Goal: Task Accomplishment & Management: Use online tool/utility

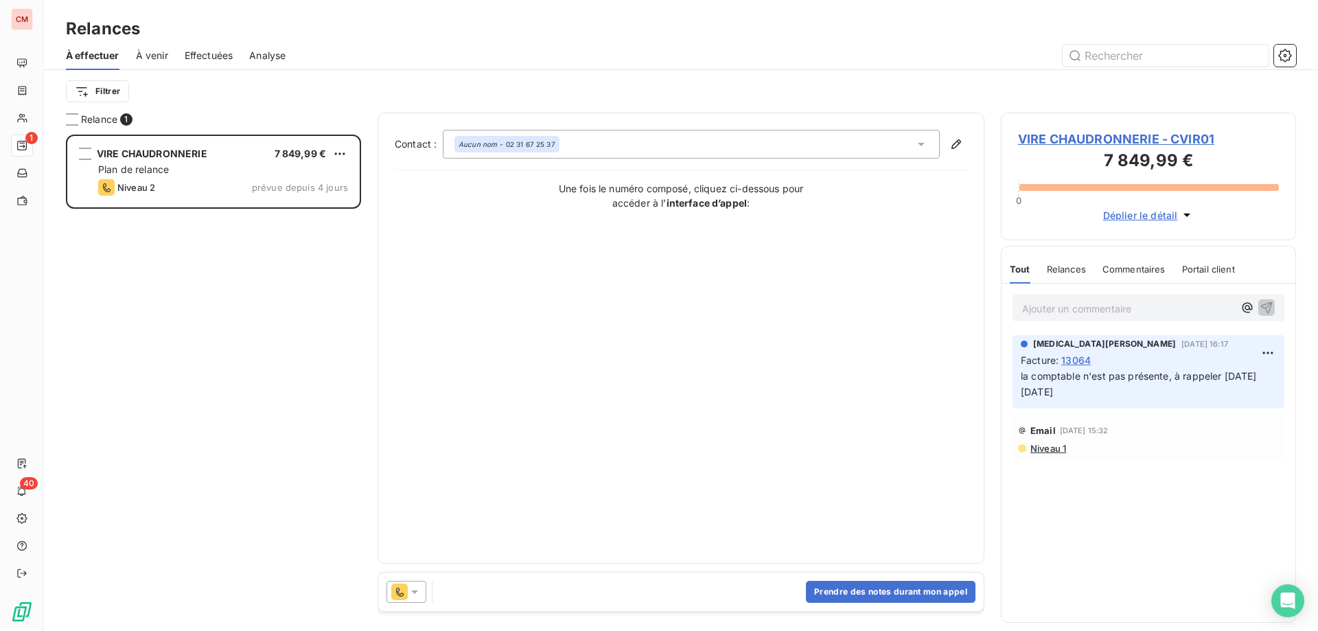
scroll to position [486, 285]
click at [1142, 141] on span "VIRE CHAUDRONNERIE - CVIR01" at bounding box center [1148, 139] width 261 height 19
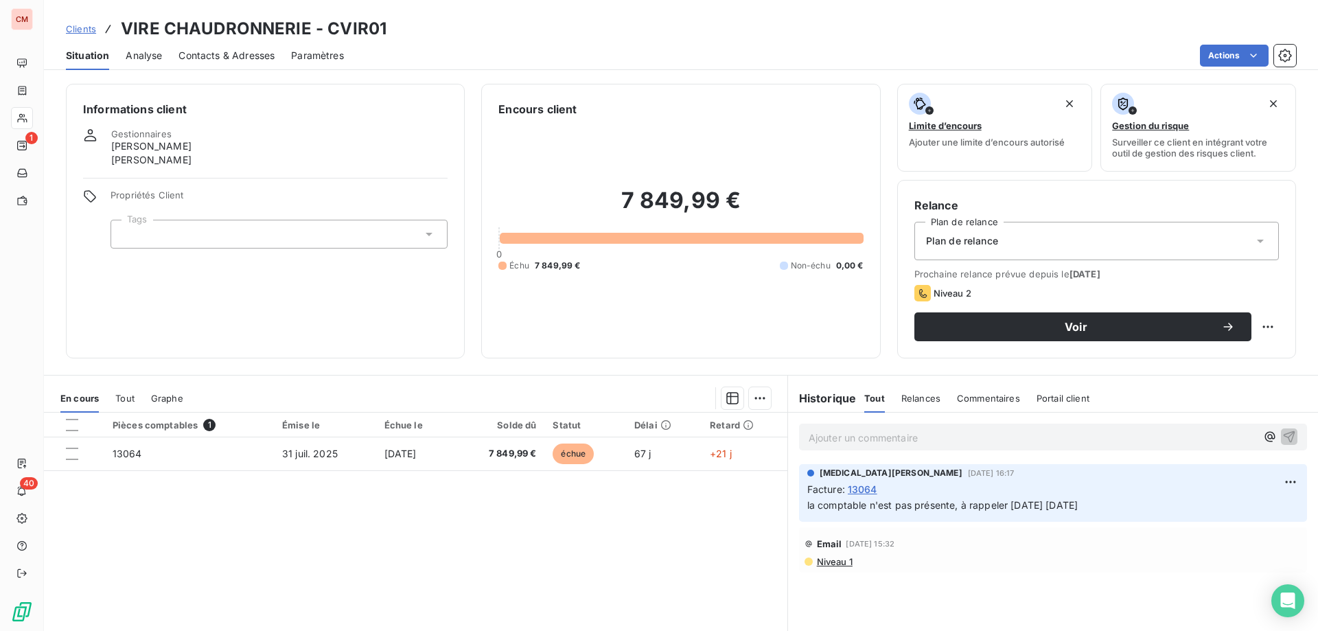
click at [222, 56] on span "Contacts & Adresses" at bounding box center [227, 56] width 96 height 14
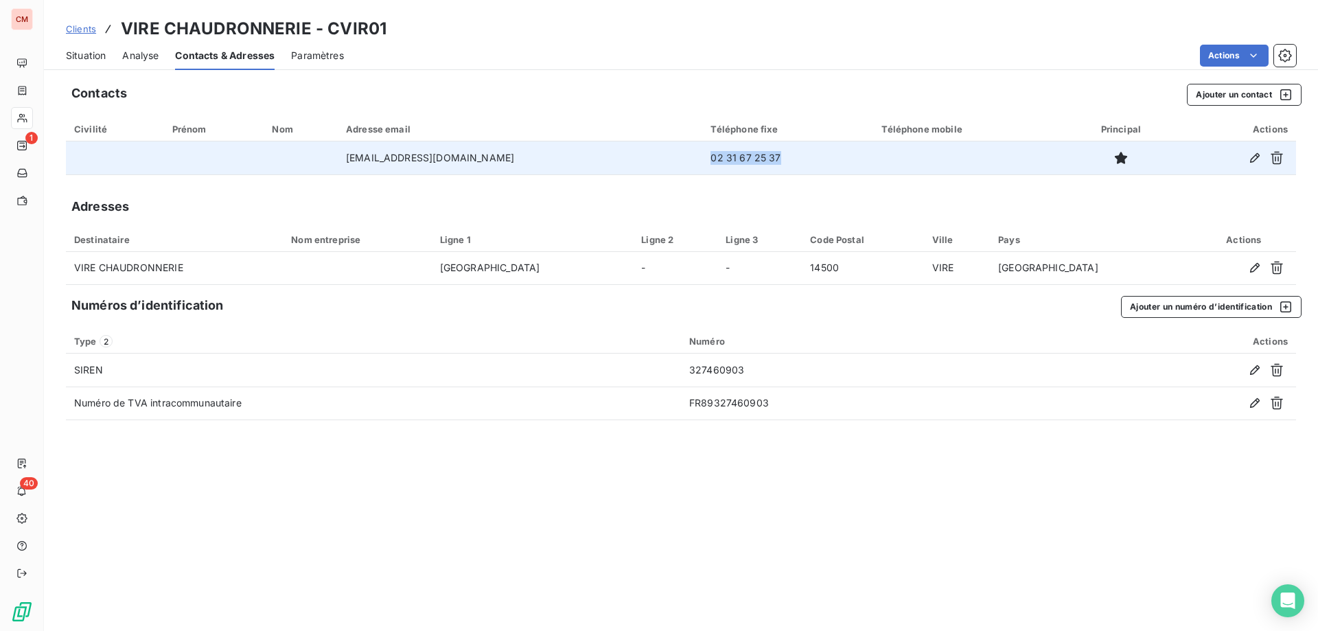
drag, startPoint x: 779, startPoint y: 153, endPoint x: 691, endPoint y: 159, distance: 88.7
click at [702, 159] on td "02 31 67 25 37" at bounding box center [787, 157] width 171 height 33
copy td "02 31 67 25 37"
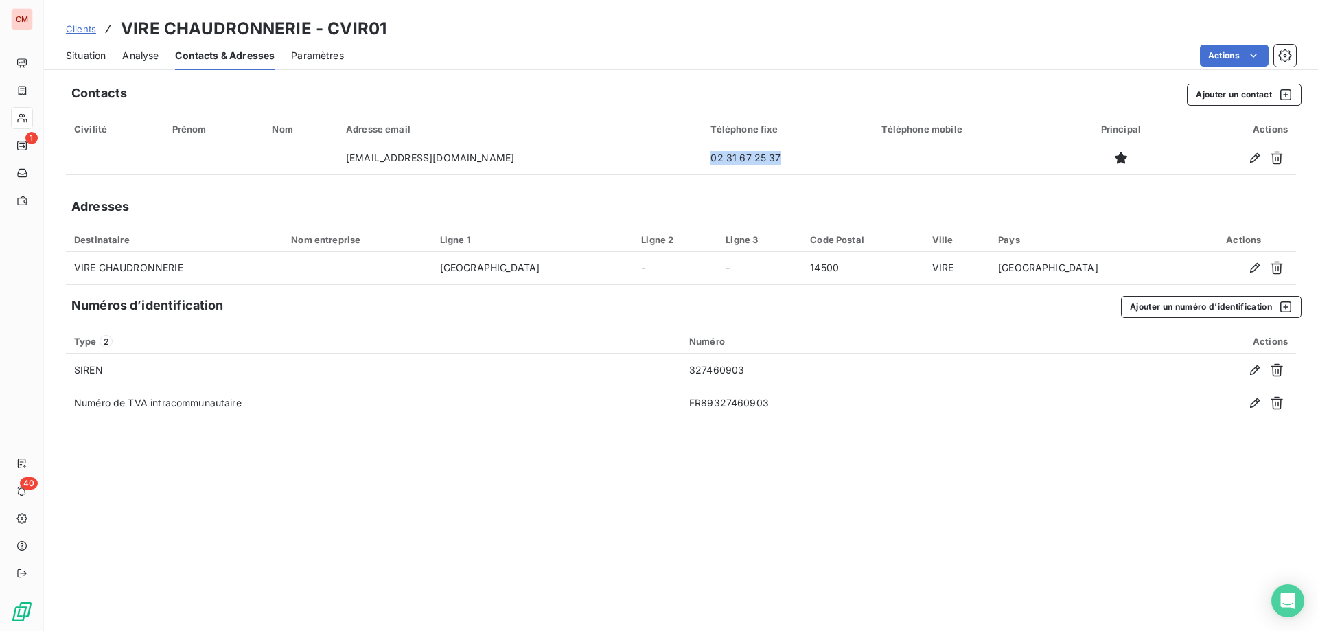
click at [74, 56] on span "Situation" at bounding box center [86, 56] width 40 height 14
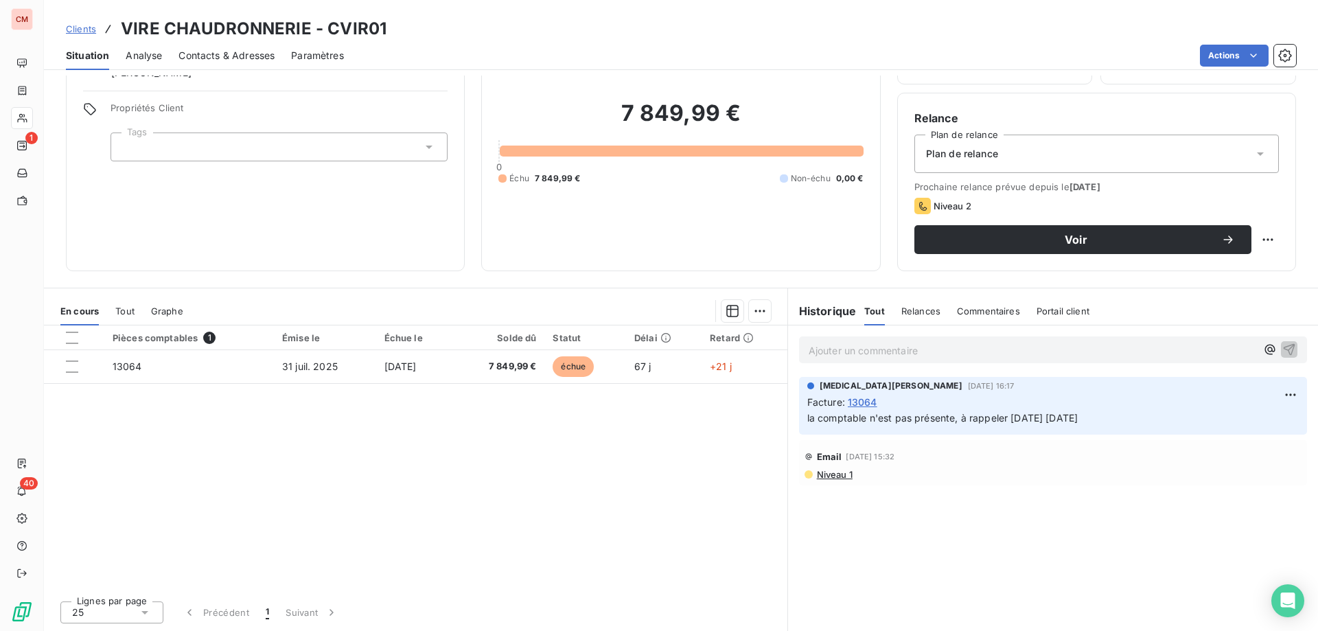
scroll to position [19, 0]
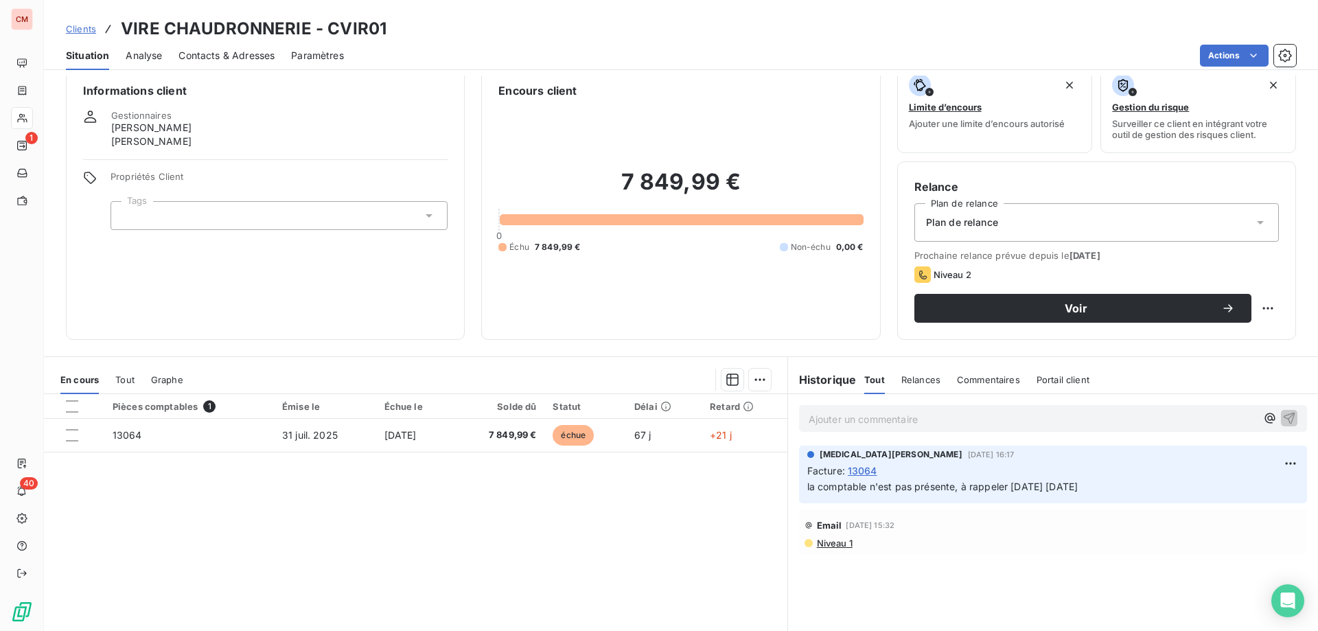
click at [231, 47] on div "Contacts & Adresses" at bounding box center [227, 55] width 96 height 29
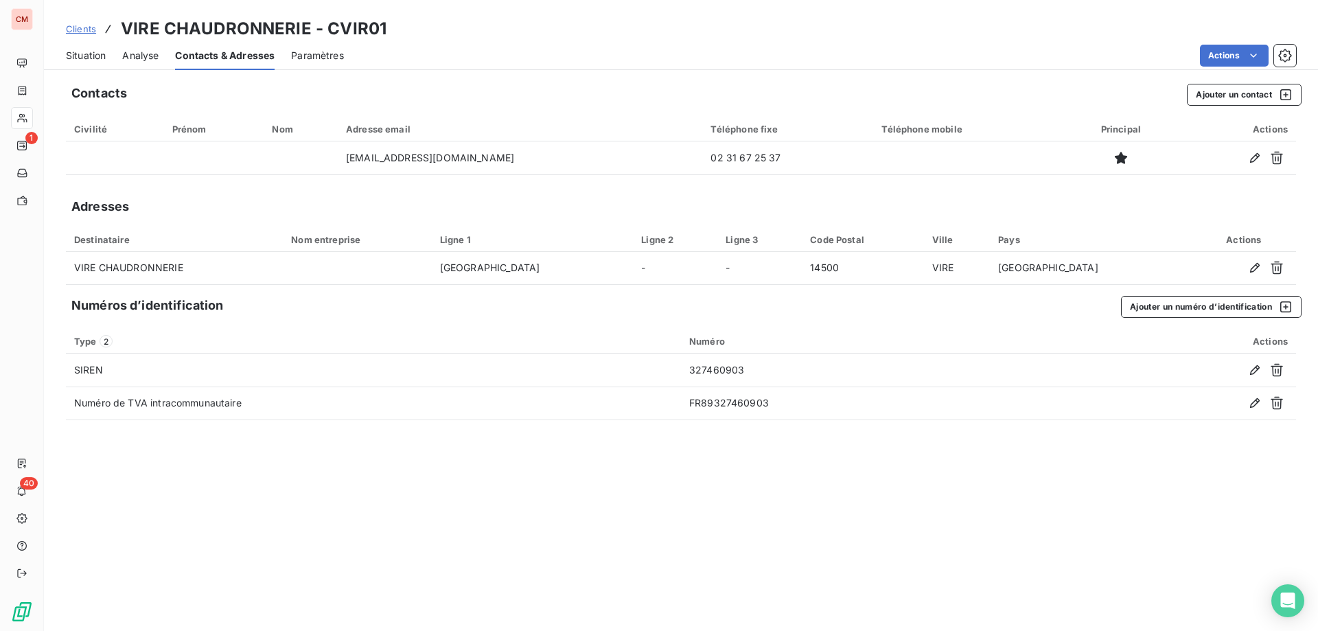
click at [80, 59] on span "Situation" at bounding box center [86, 56] width 40 height 14
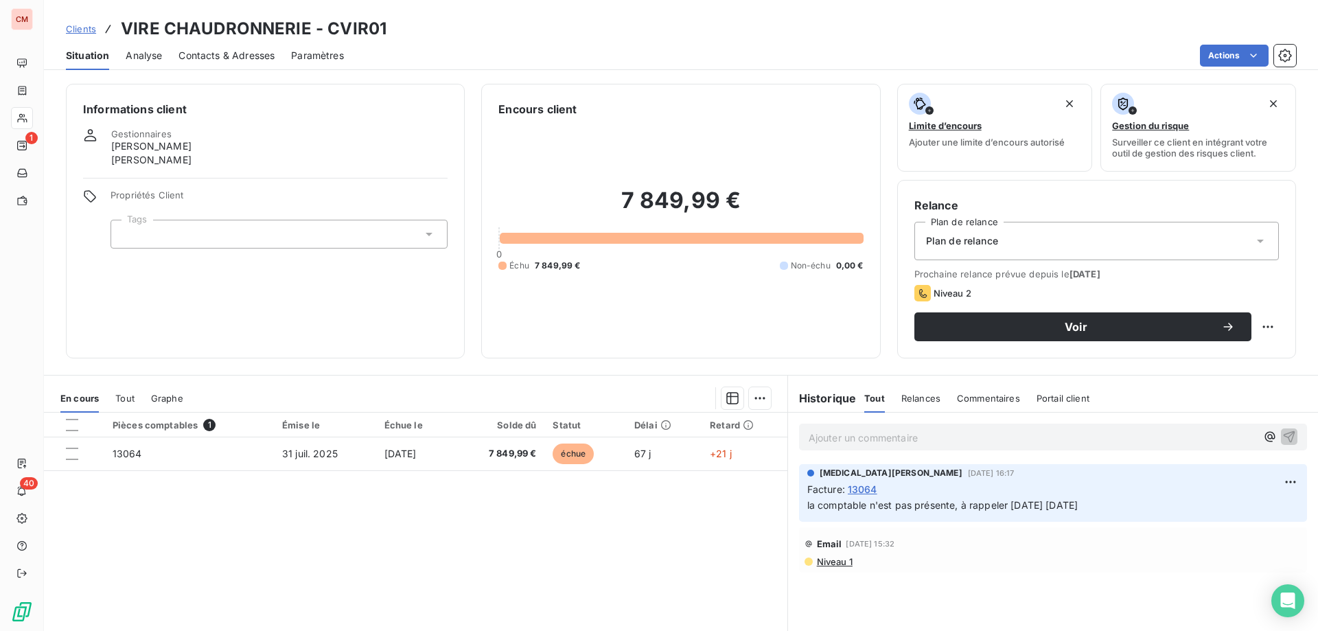
click at [225, 56] on span "Contacts & Adresses" at bounding box center [227, 56] width 96 height 14
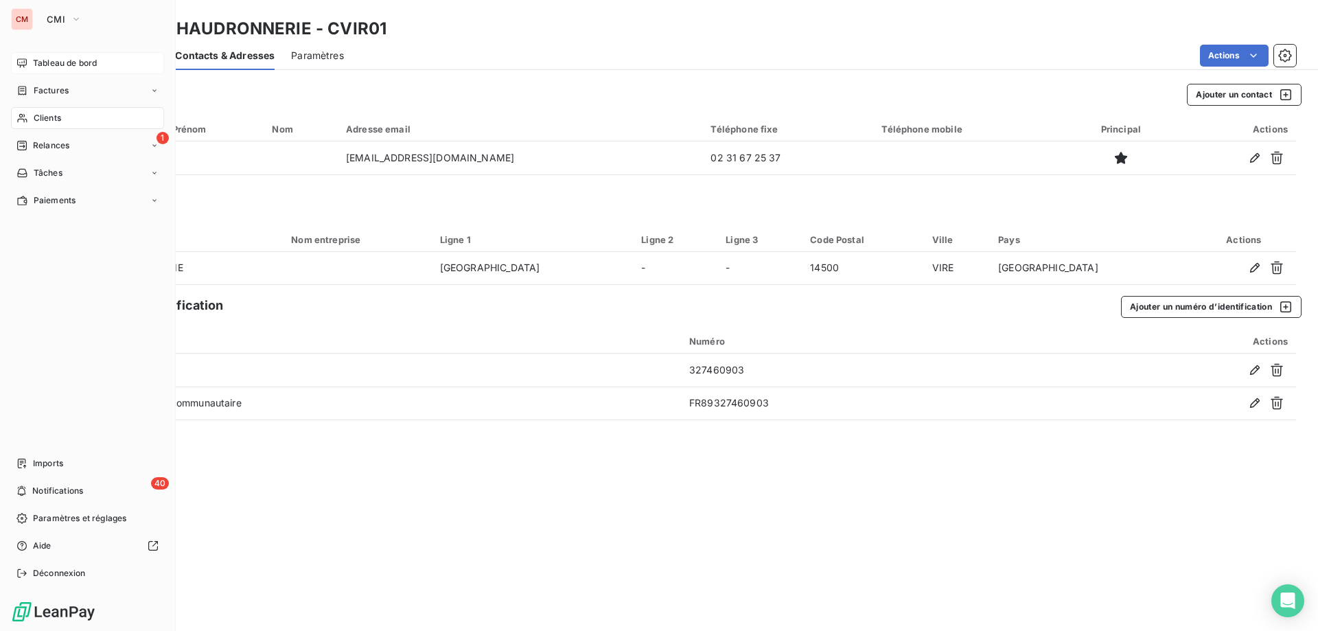
click at [100, 54] on div "Tableau de bord" at bounding box center [87, 63] width 153 height 22
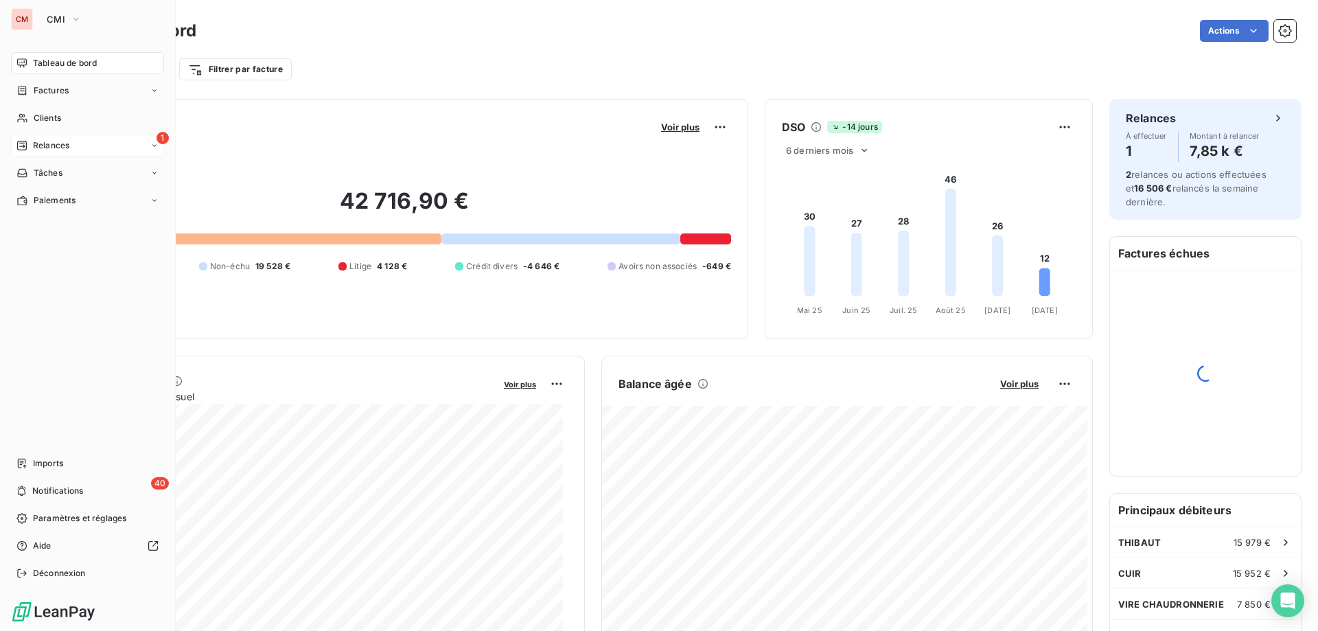
click at [29, 143] on div "Relances" at bounding box center [42, 145] width 53 height 12
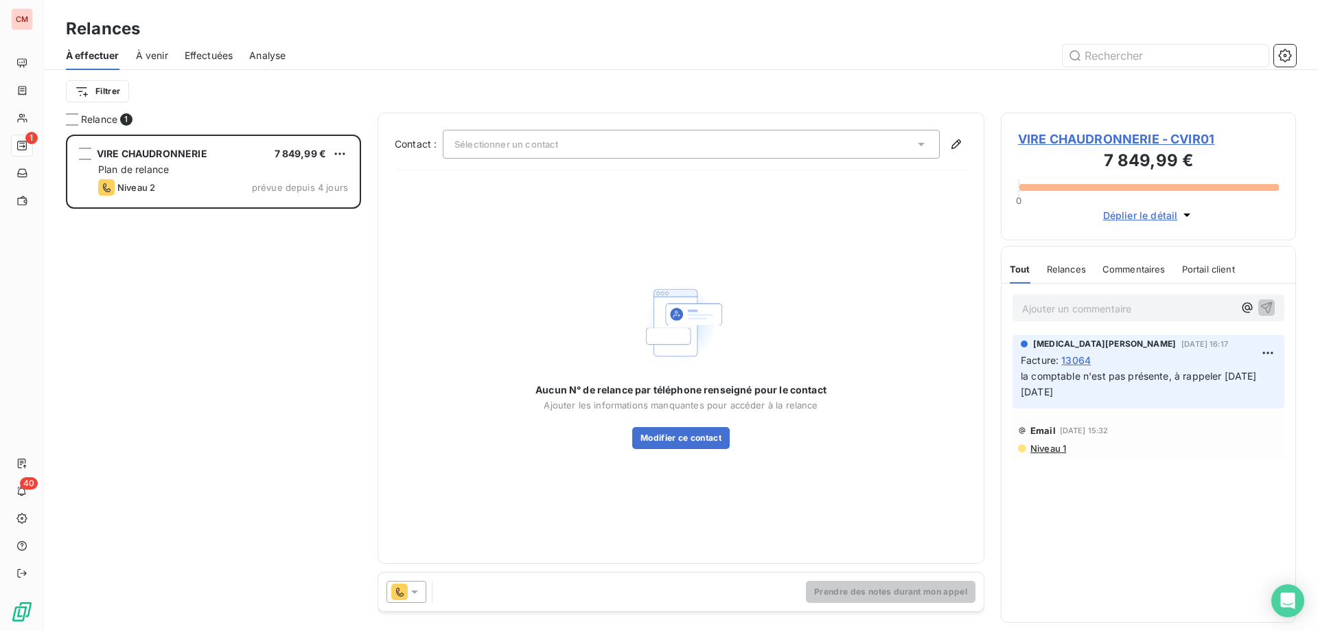
scroll to position [486, 285]
click at [1103, 135] on span "VIRE CHAUDRONNERIE - CVIR01" at bounding box center [1148, 139] width 261 height 19
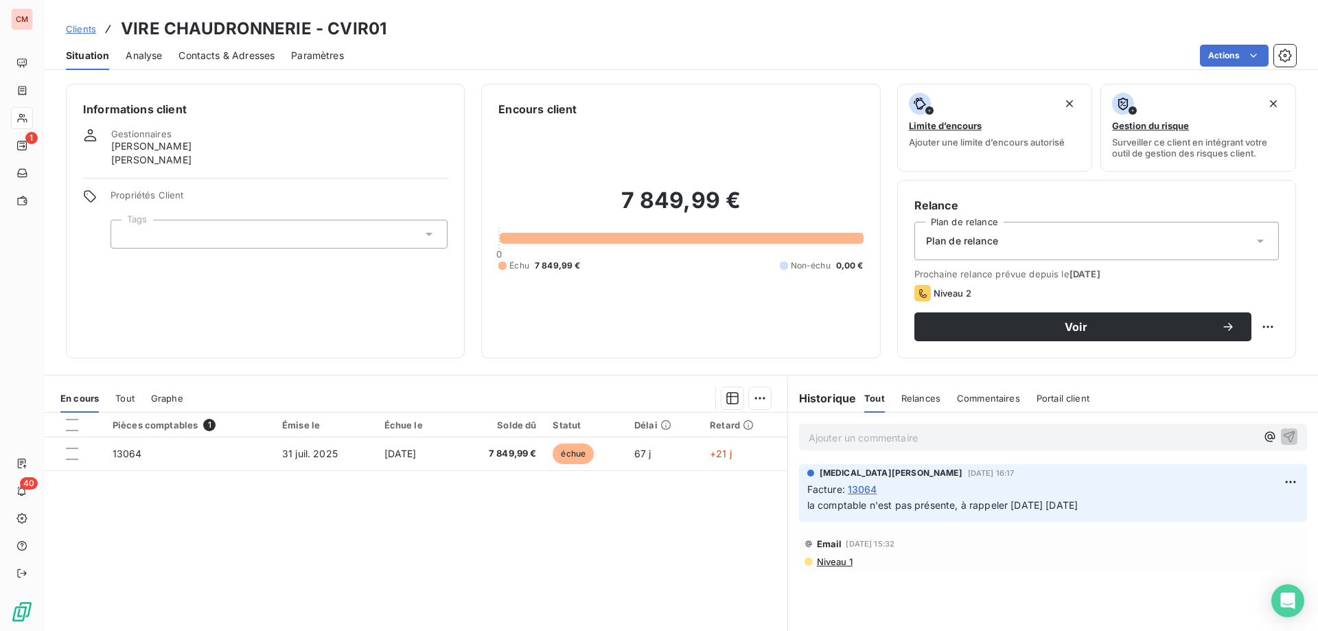
click at [238, 60] on span "Contacts & Adresses" at bounding box center [227, 56] width 96 height 14
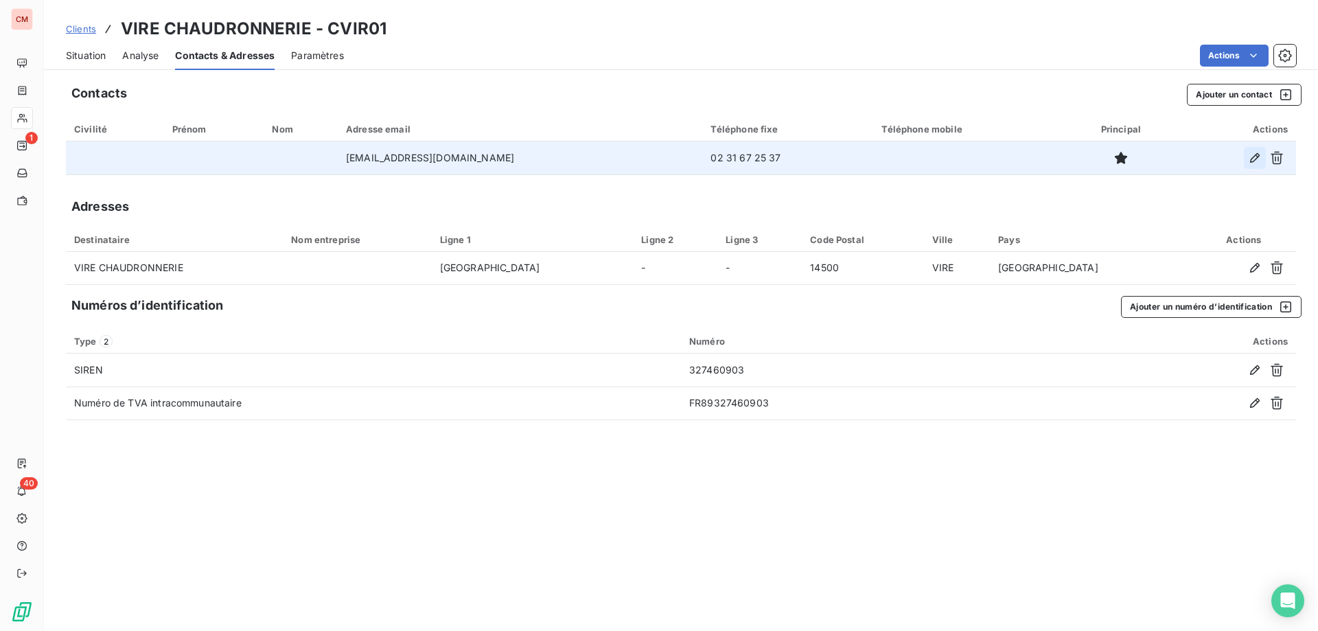
click at [1255, 159] on icon "button" at bounding box center [1255, 158] width 10 height 10
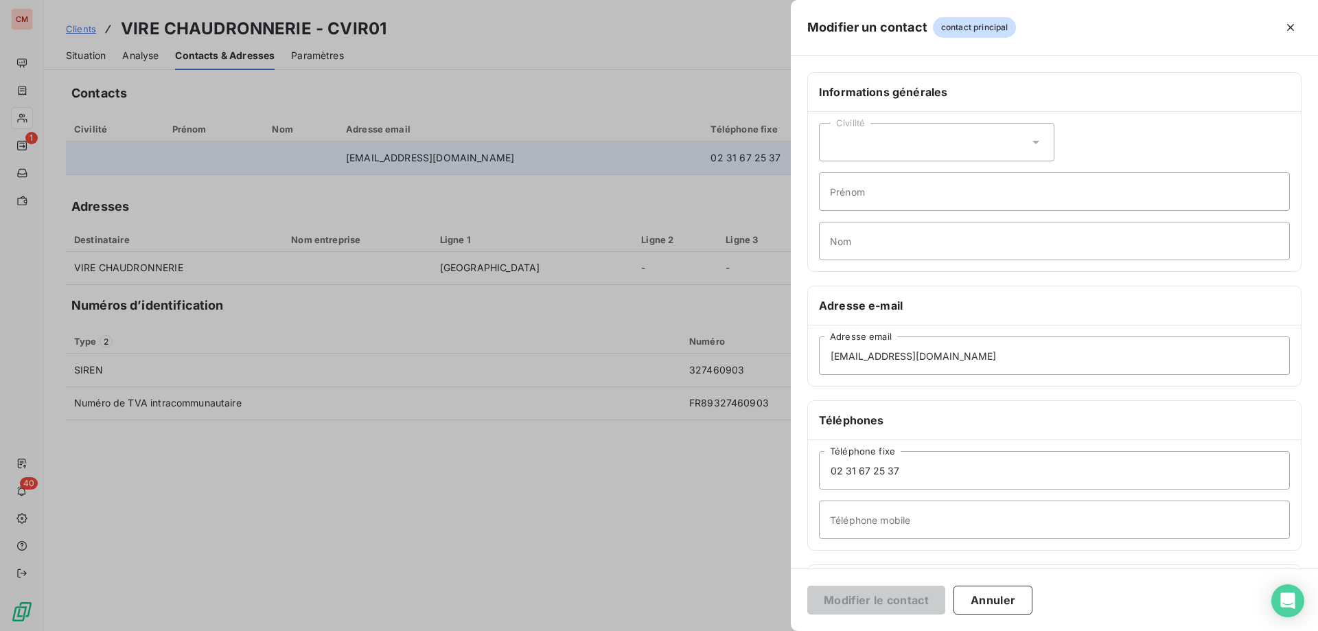
click at [861, 148] on div "Civilité" at bounding box center [936, 142] width 235 height 38
click at [873, 176] on span "Madame" at bounding box center [865, 176] width 37 height 13
click at [897, 137] on div "Civilité Madame" at bounding box center [936, 142] width 235 height 38
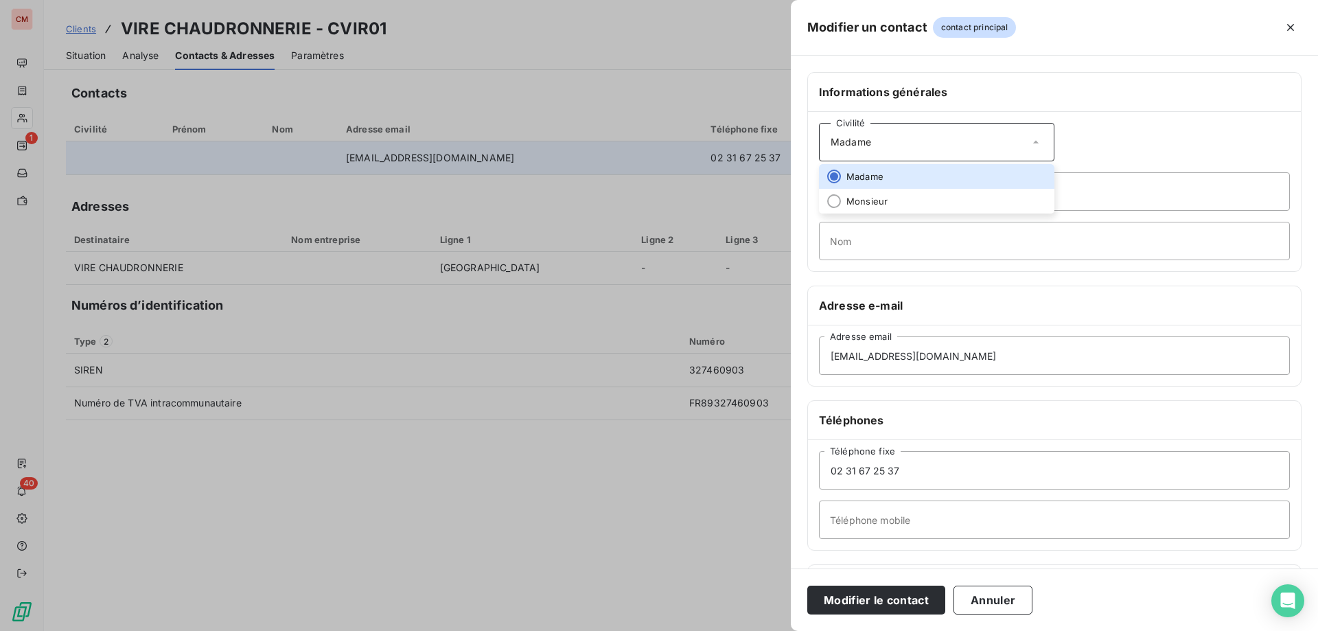
click at [1119, 128] on div "Civilité Madame [PERSON_NAME] Nom" at bounding box center [1054, 191] width 493 height 159
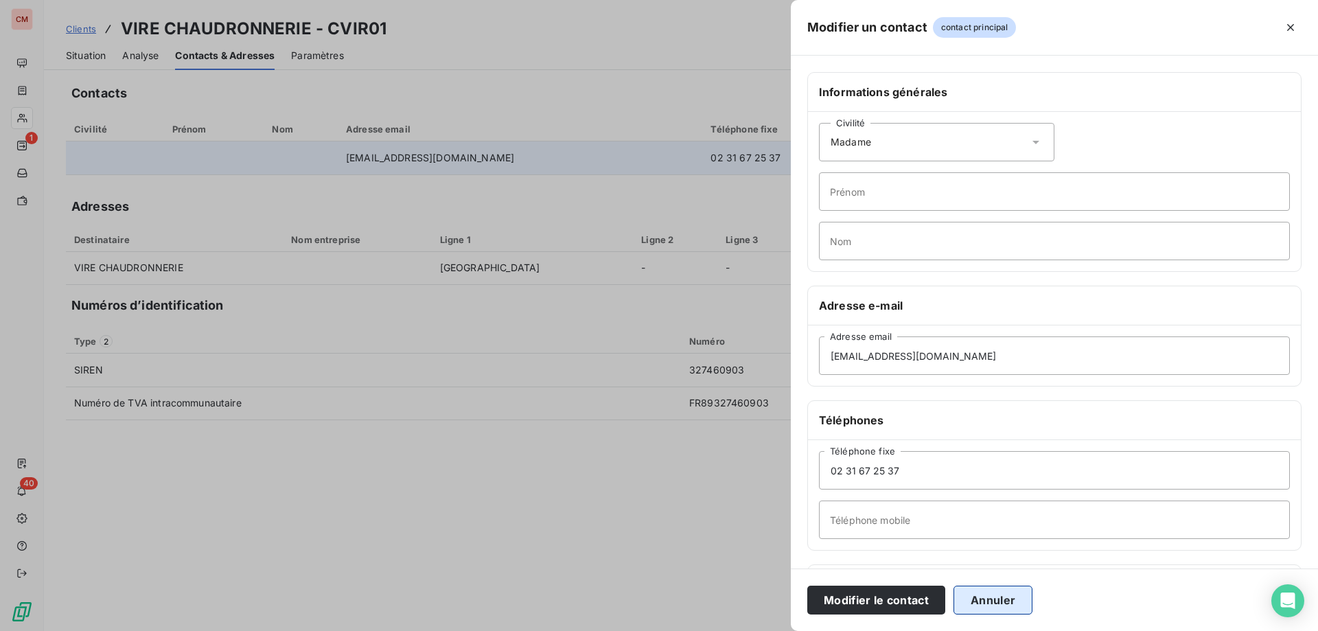
click at [984, 599] on button "Annuler" at bounding box center [993, 600] width 79 height 29
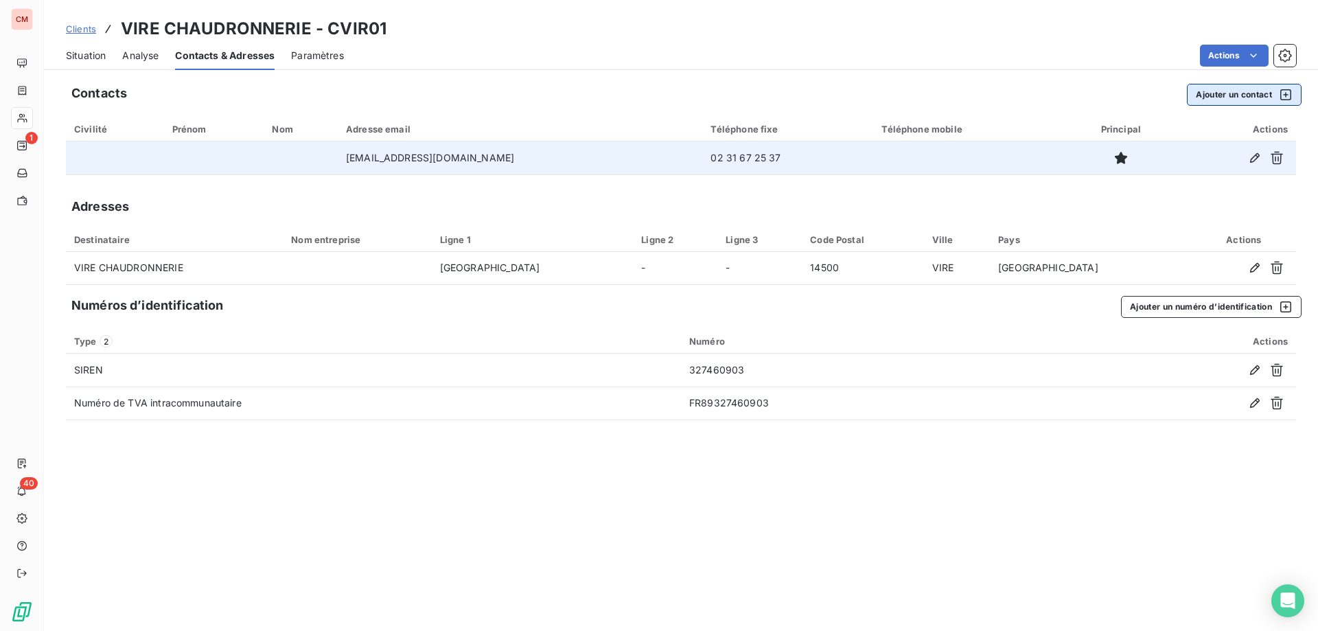
click at [1223, 93] on button "Ajouter un contact" at bounding box center [1244, 95] width 115 height 22
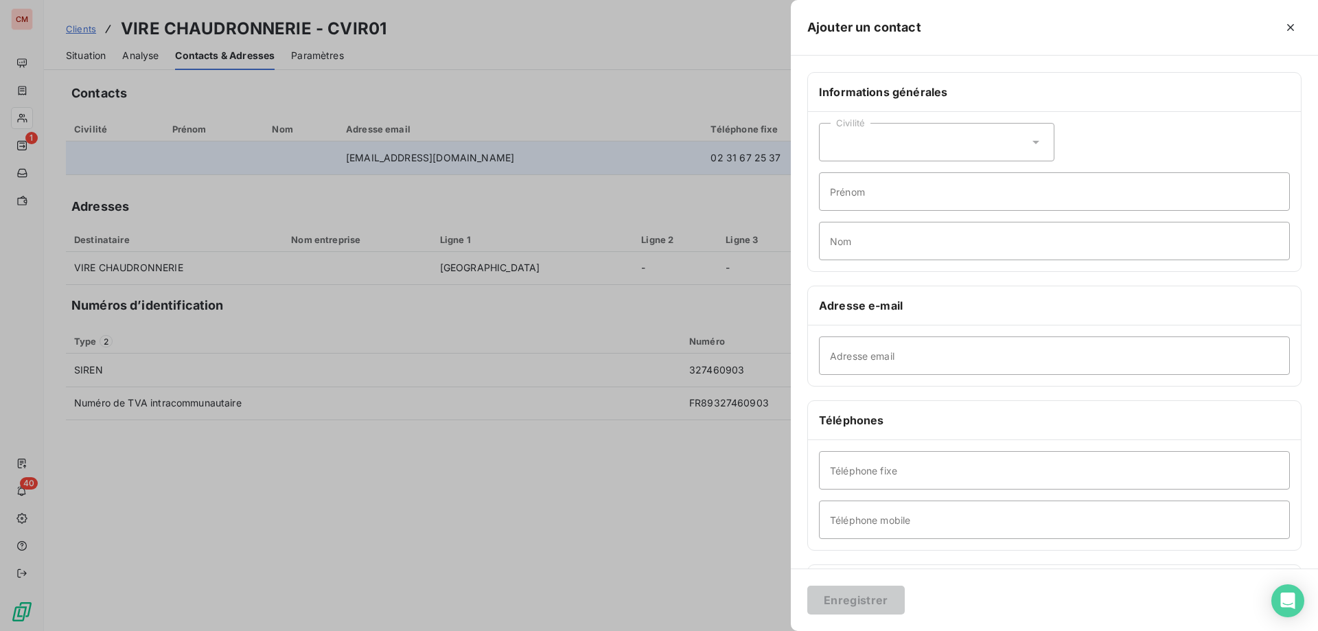
click at [879, 143] on div "Civilité" at bounding box center [936, 142] width 235 height 38
click at [870, 177] on span "Madame" at bounding box center [865, 176] width 37 height 13
click at [888, 358] on input "Adresse email" at bounding box center [1054, 355] width 471 height 38
type input "[EMAIL_ADDRESS][DOMAIN_NAME]"
click at [852, 606] on button "Enregistrer" at bounding box center [855, 600] width 97 height 29
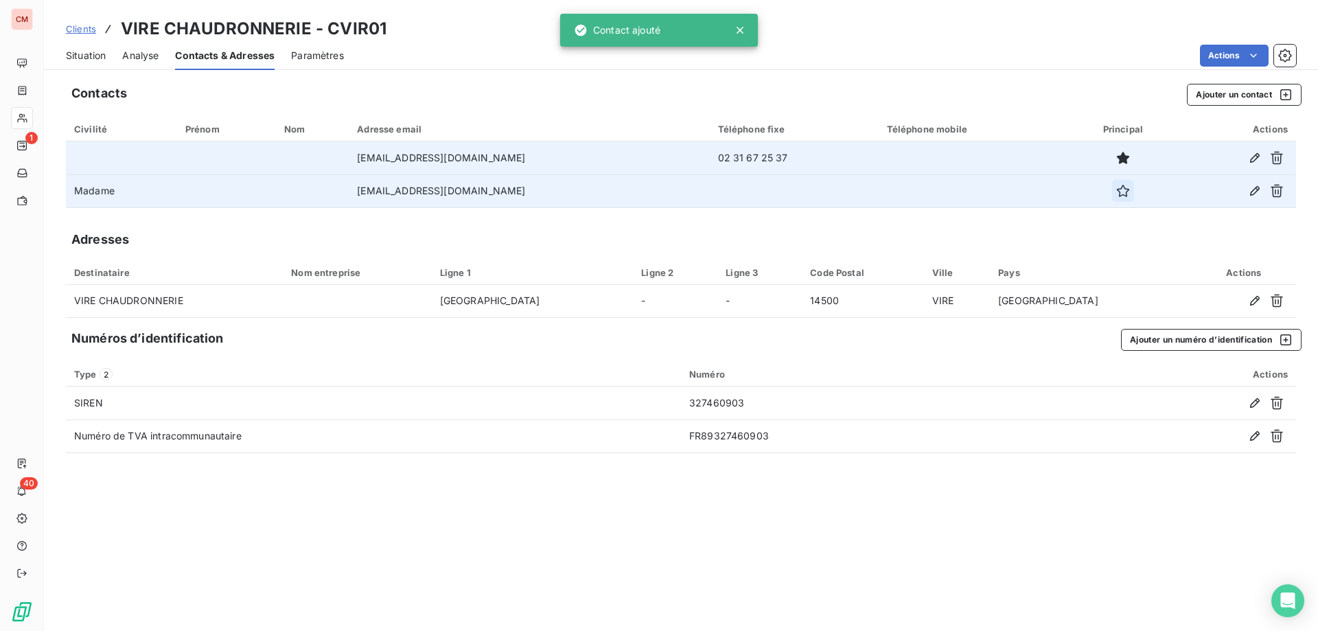
click at [1117, 192] on icon "button" at bounding box center [1123, 191] width 14 height 14
click at [74, 59] on span "Situation" at bounding box center [86, 56] width 40 height 14
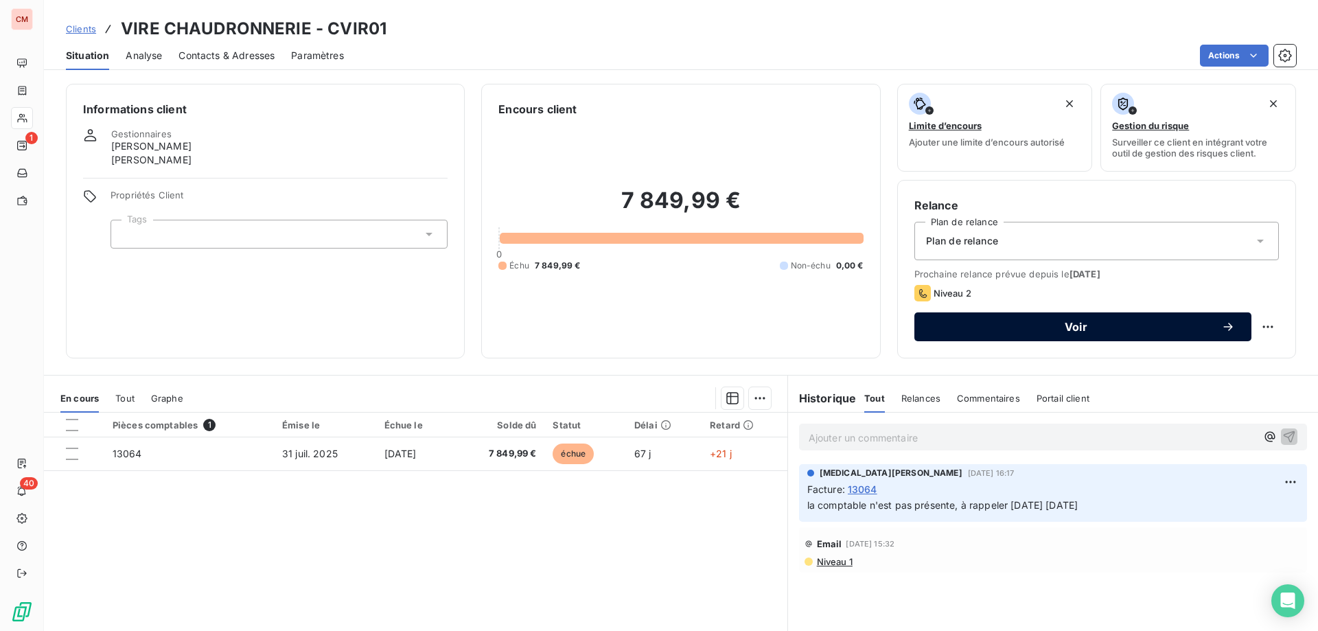
click at [1009, 330] on span "Voir" at bounding box center [1076, 326] width 290 height 11
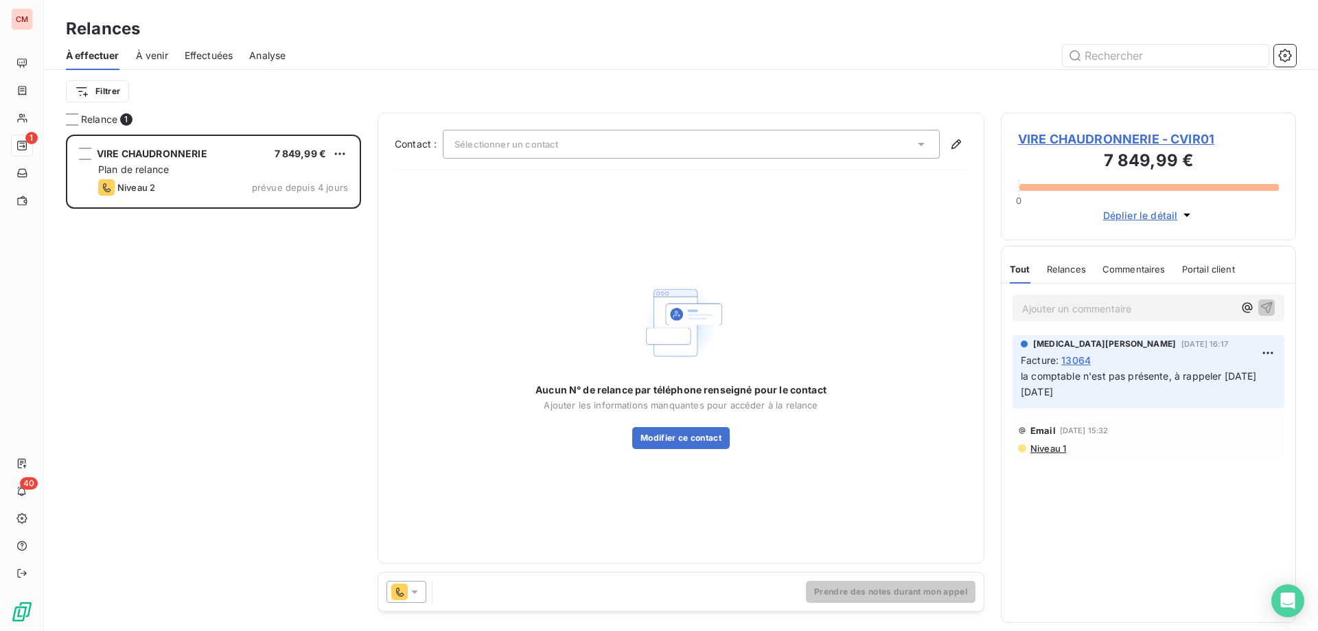
scroll to position [486, 285]
click at [575, 146] on div "Aucun nom" at bounding box center [691, 144] width 497 height 29
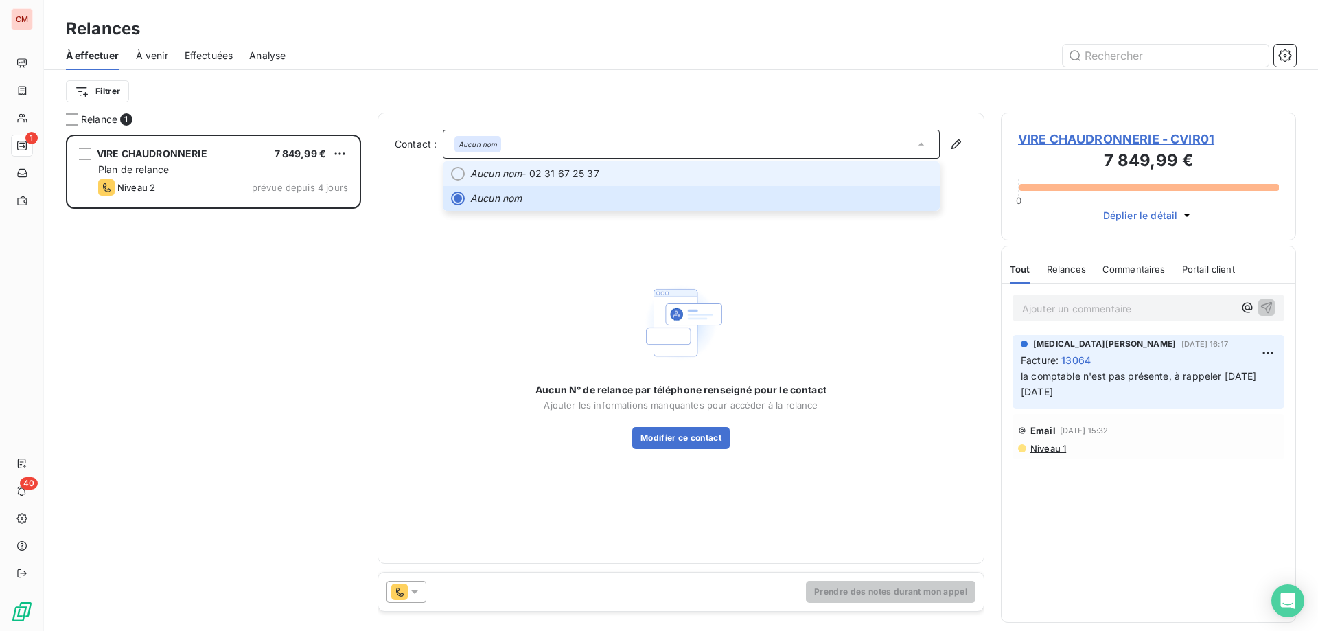
click at [535, 170] on span "Aucun nom - 02 31 67 25 37" at bounding box center [700, 174] width 461 height 14
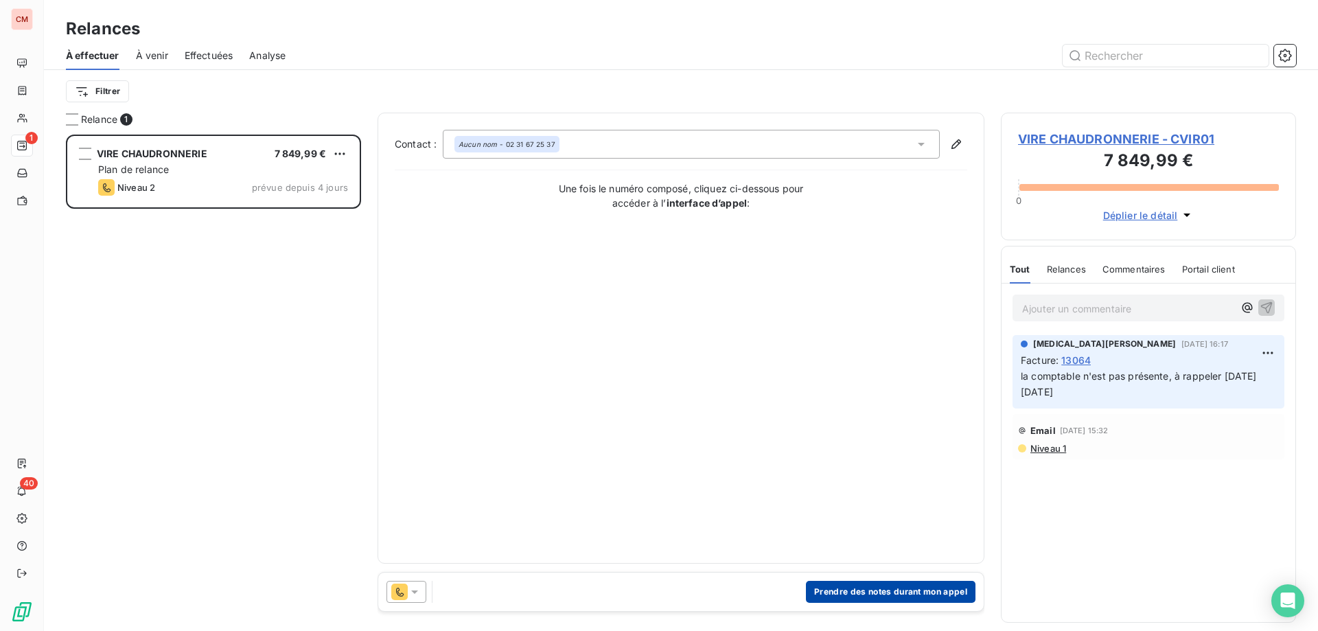
click at [871, 588] on button "Prendre des notes durant mon appel" at bounding box center [891, 592] width 170 height 22
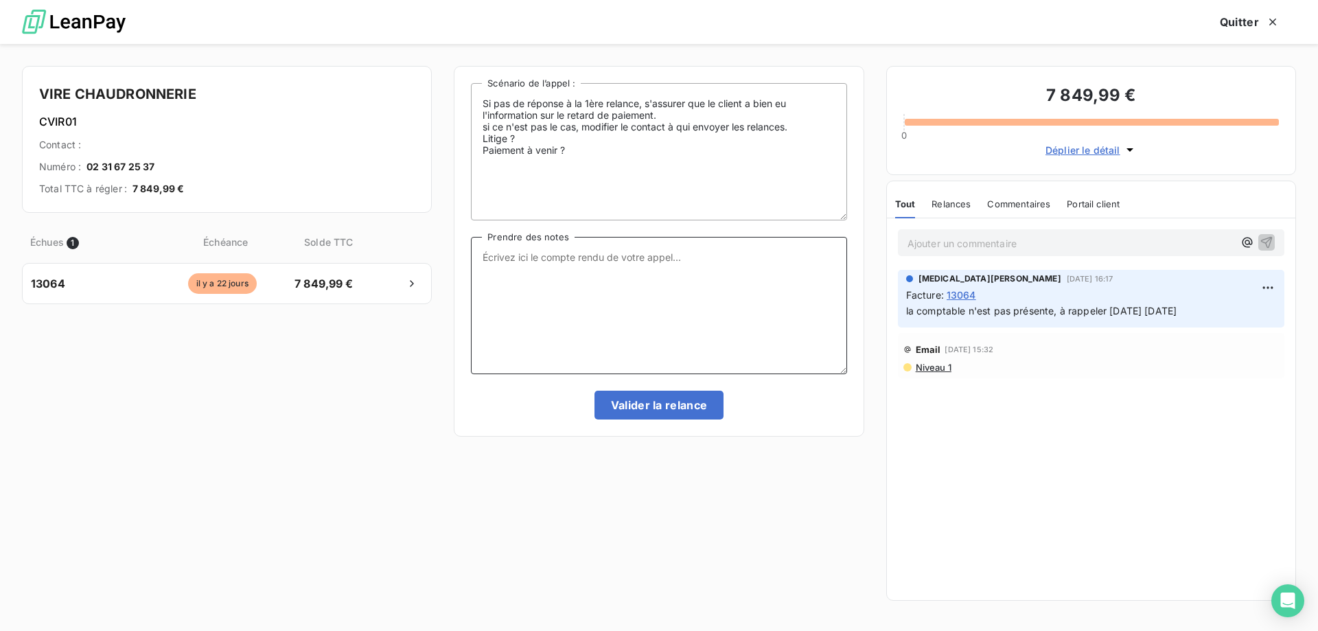
click at [557, 266] on textarea "Prendre des notes" at bounding box center [659, 305] width 376 height 137
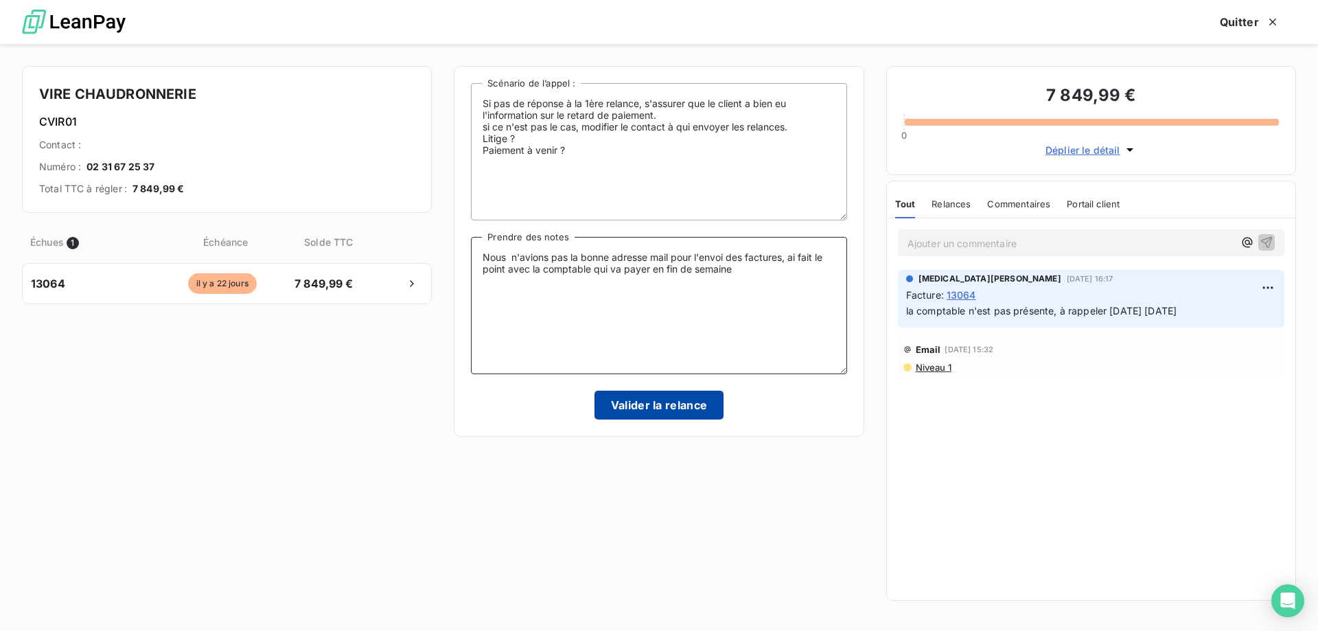
type textarea "Nous n'avions pas la bonne adresse mail pour l'envoi des factures, ai fait le p…"
click at [640, 410] on button "Valider la relance" at bounding box center [660, 405] width 130 height 29
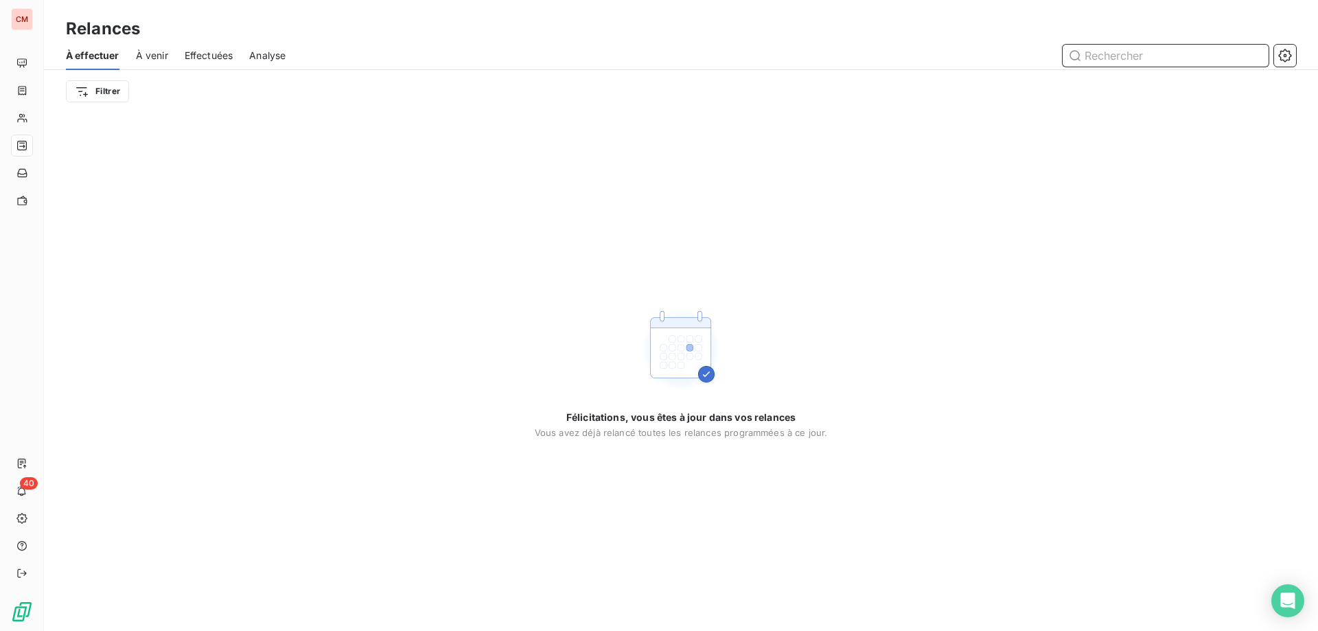
click at [161, 56] on span "À venir" at bounding box center [152, 56] width 32 height 14
click at [202, 56] on span "Effectuées" at bounding box center [209, 56] width 49 height 14
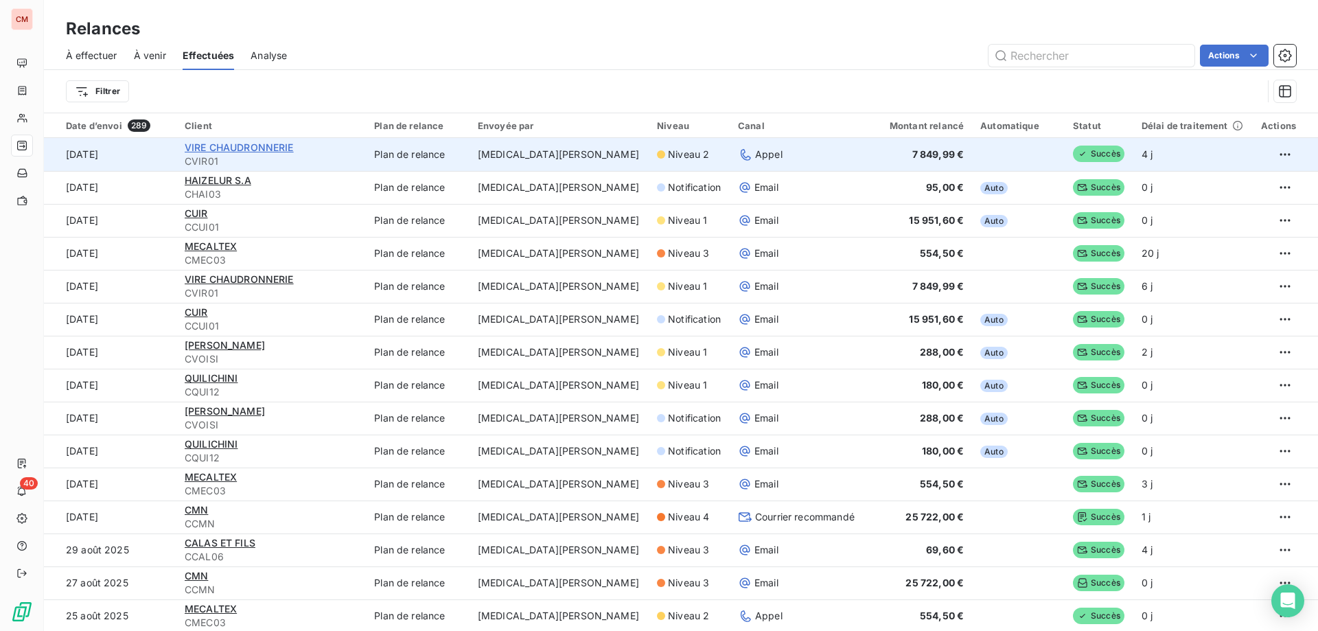
click at [285, 147] on span "VIRE CHAUDRONNERIE" at bounding box center [239, 147] width 109 height 12
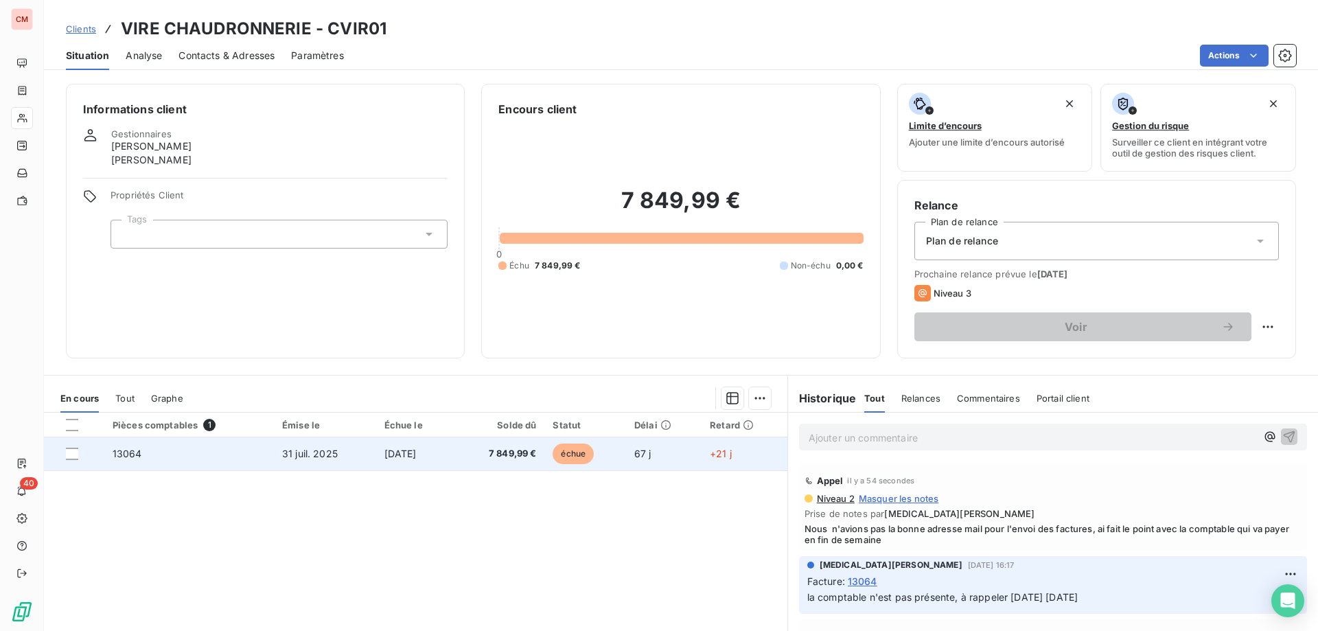
click at [417, 452] on span "[DATE]" at bounding box center [400, 454] width 32 height 12
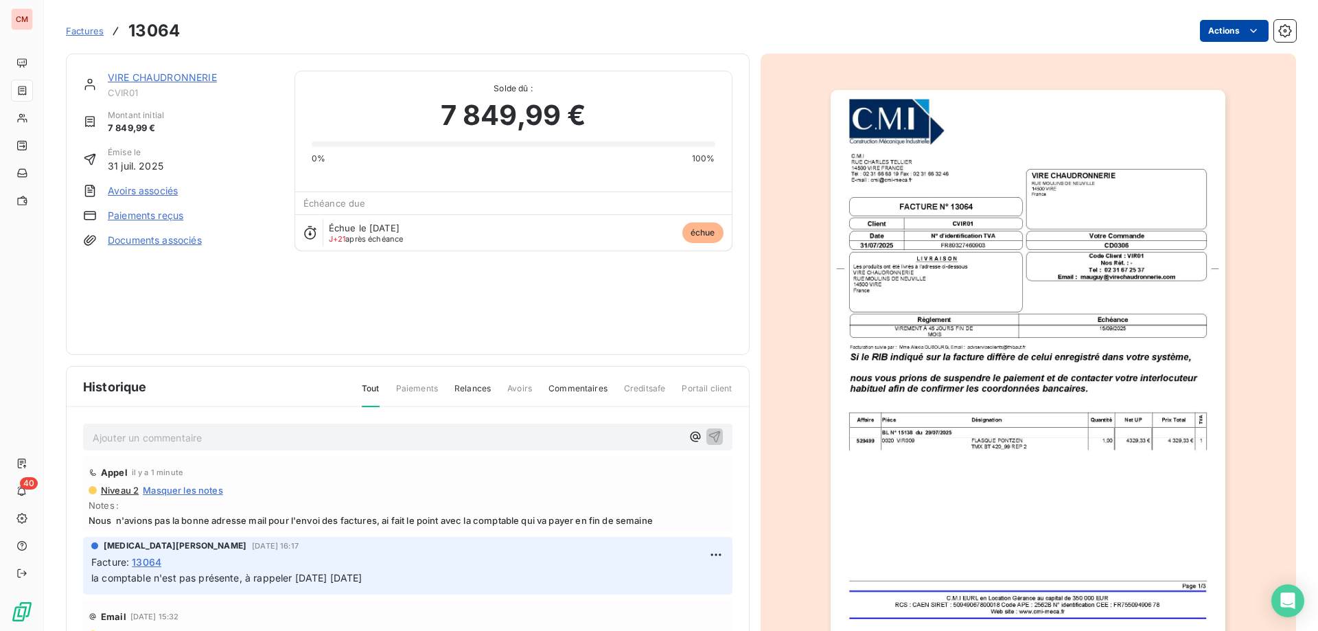
click at [1223, 34] on html "CM 40 Factures 13064 Actions VIRE CHAUDRONNERIE CVIR01 Montant initial 7 849,99…" at bounding box center [659, 315] width 1318 height 631
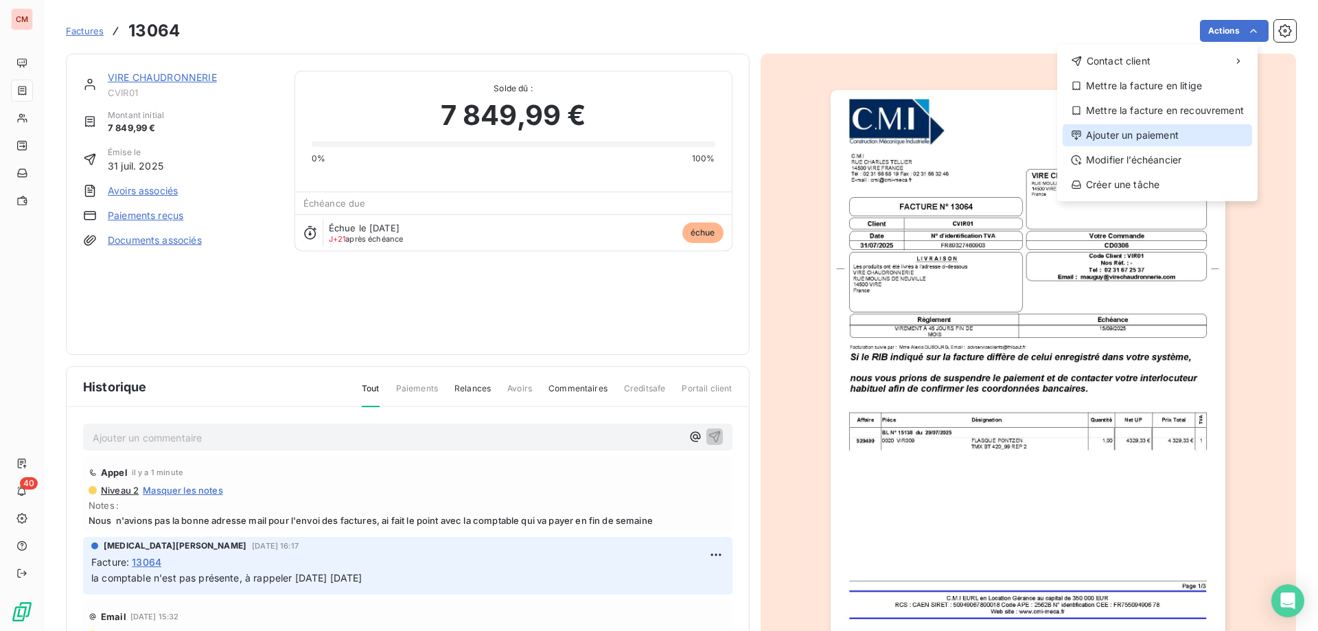
click at [1125, 130] on div "Ajouter un paiement" at bounding box center [1157, 135] width 189 height 22
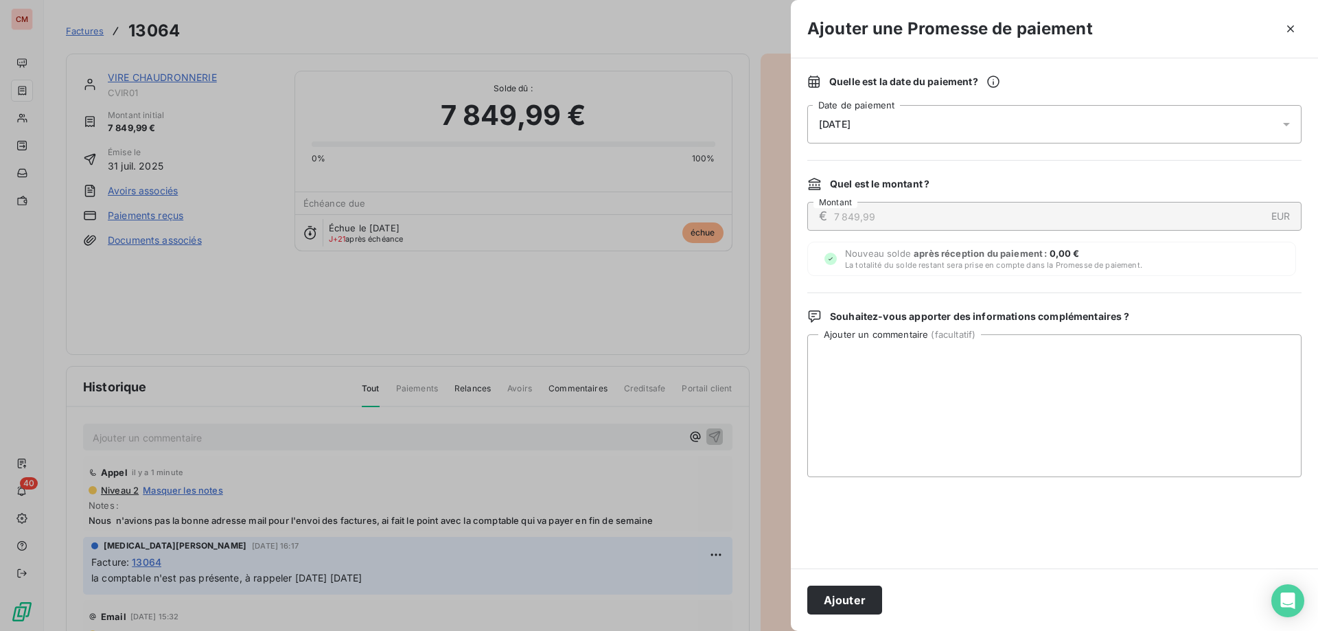
click at [909, 120] on div "[DATE]" at bounding box center [1054, 124] width 494 height 38
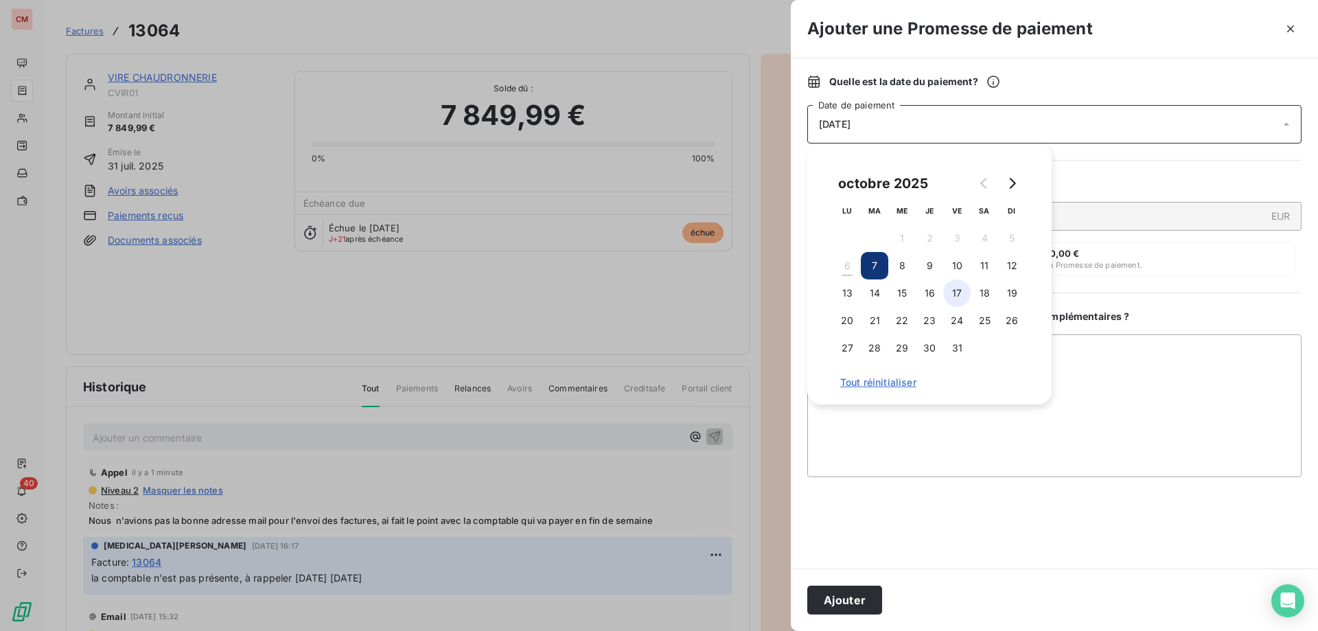
click at [957, 288] on button "17" at bounding box center [956, 292] width 27 height 27
click at [854, 604] on button "Ajouter" at bounding box center [844, 600] width 75 height 29
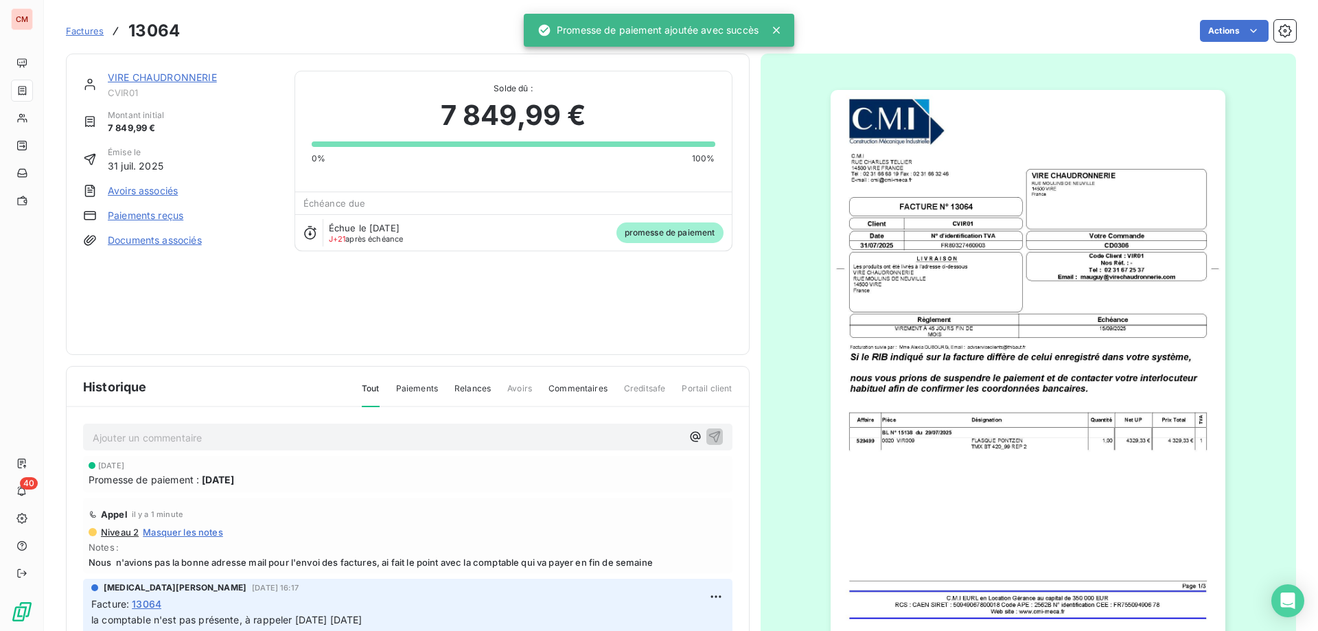
click at [194, 78] on link "VIRE CHAUDRONNERIE" at bounding box center [162, 77] width 109 height 12
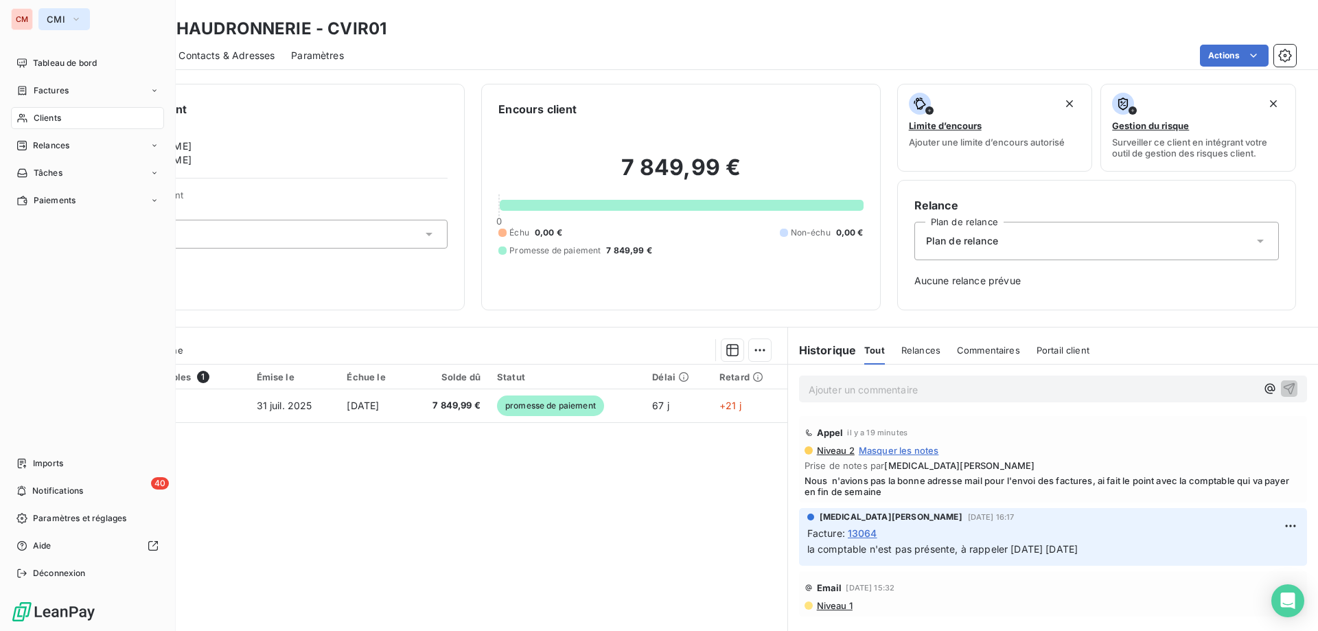
click at [53, 23] on span "CMI" at bounding box center [56, 19] width 19 height 11
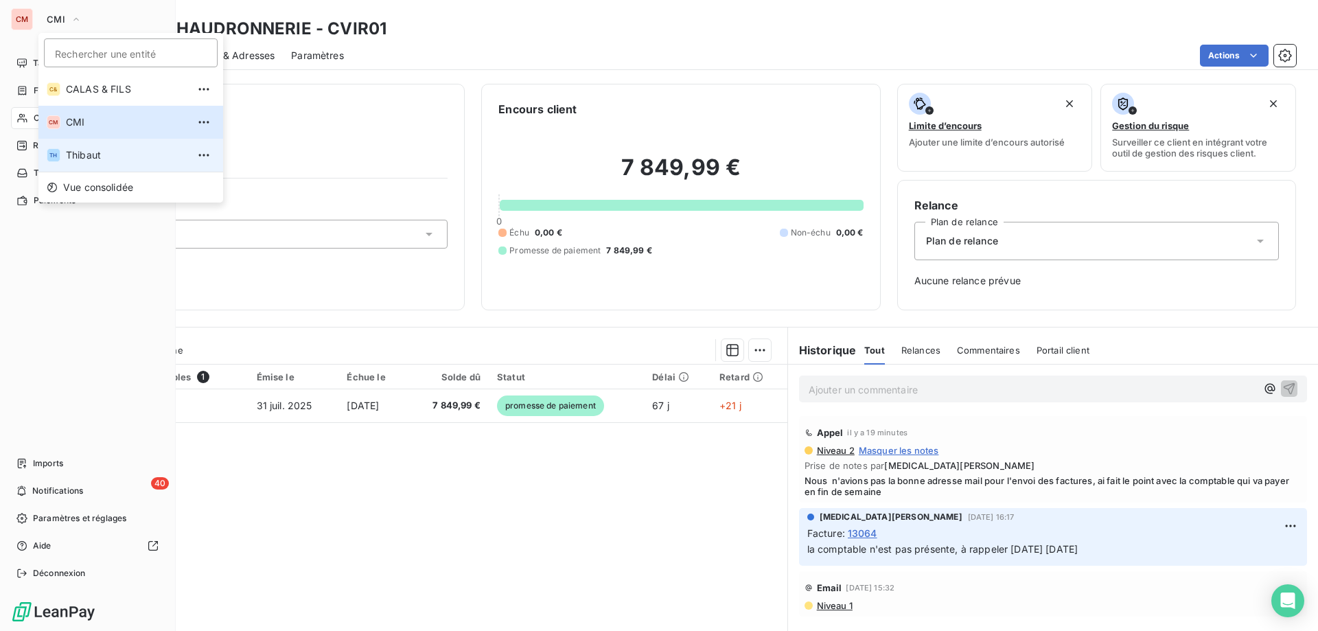
click at [85, 153] on span "Thibaut" at bounding box center [127, 155] width 122 height 14
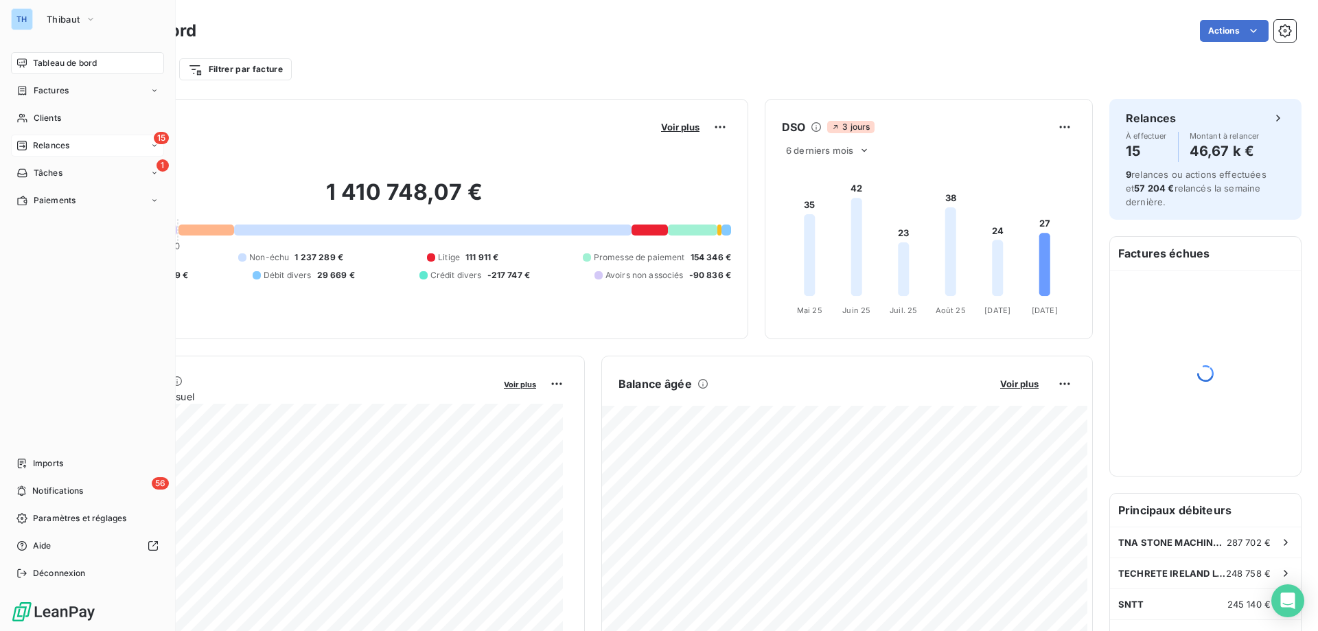
click at [36, 144] on span "Relances" at bounding box center [51, 145] width 36 height 12
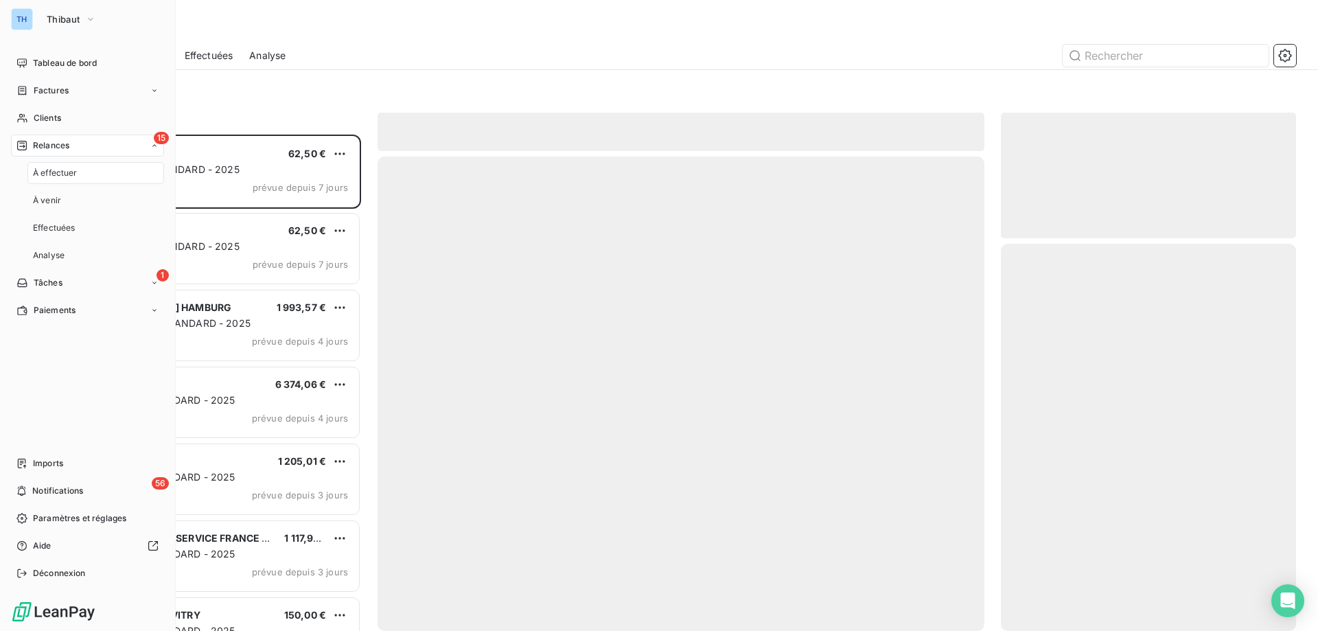
scroll to position [486, 285]
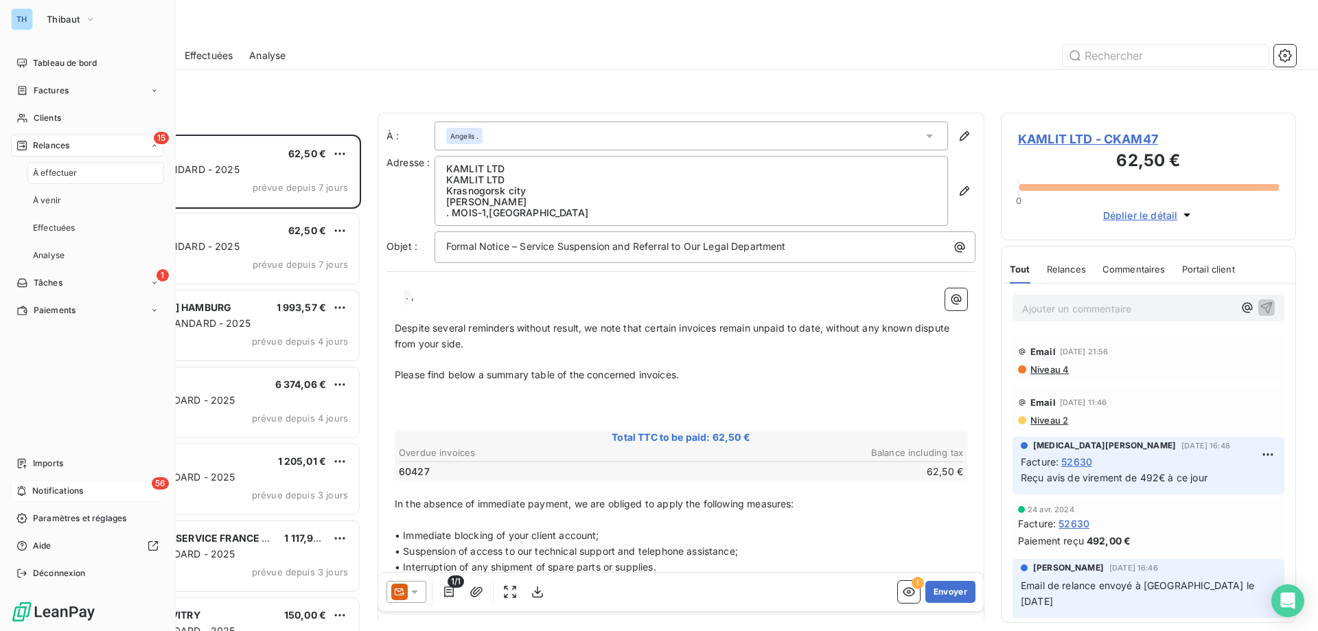
click at [66, 498] on div "56 Notifications" at bounding box center [87, 491] width 153 height 22
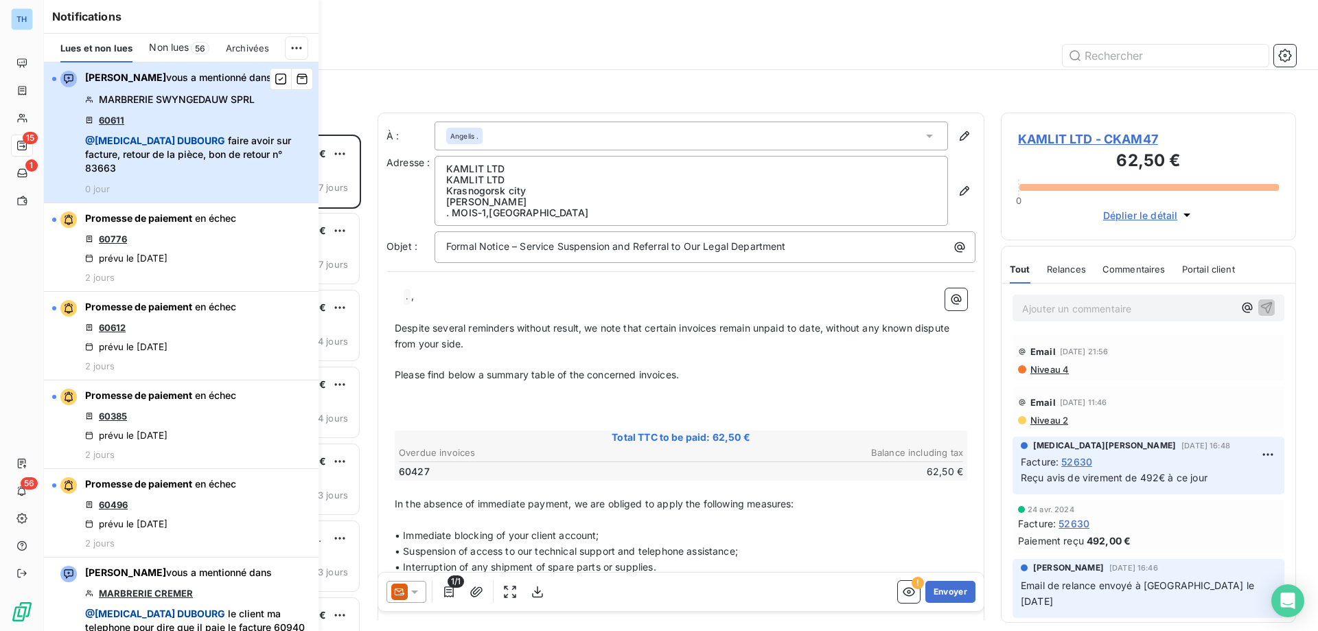
click at [193, 111] on div "[PERSON_NAME] vous a mentionné dans MARBRERIE SWYNGEDAUW SPRL 60611 @ [MEDICAL_…" at bounding box center [197, 133] width 225 height 124
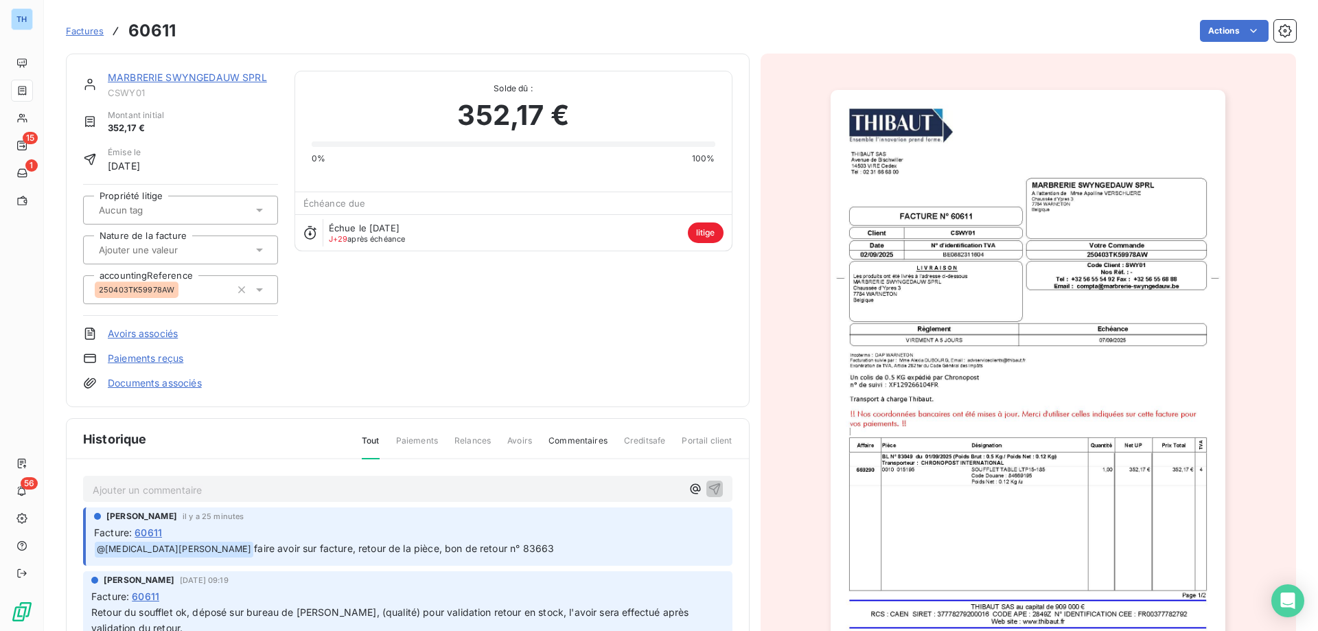
click at [951, 310] on img "button" at bounding box center [1028, 369] width 395 height 559
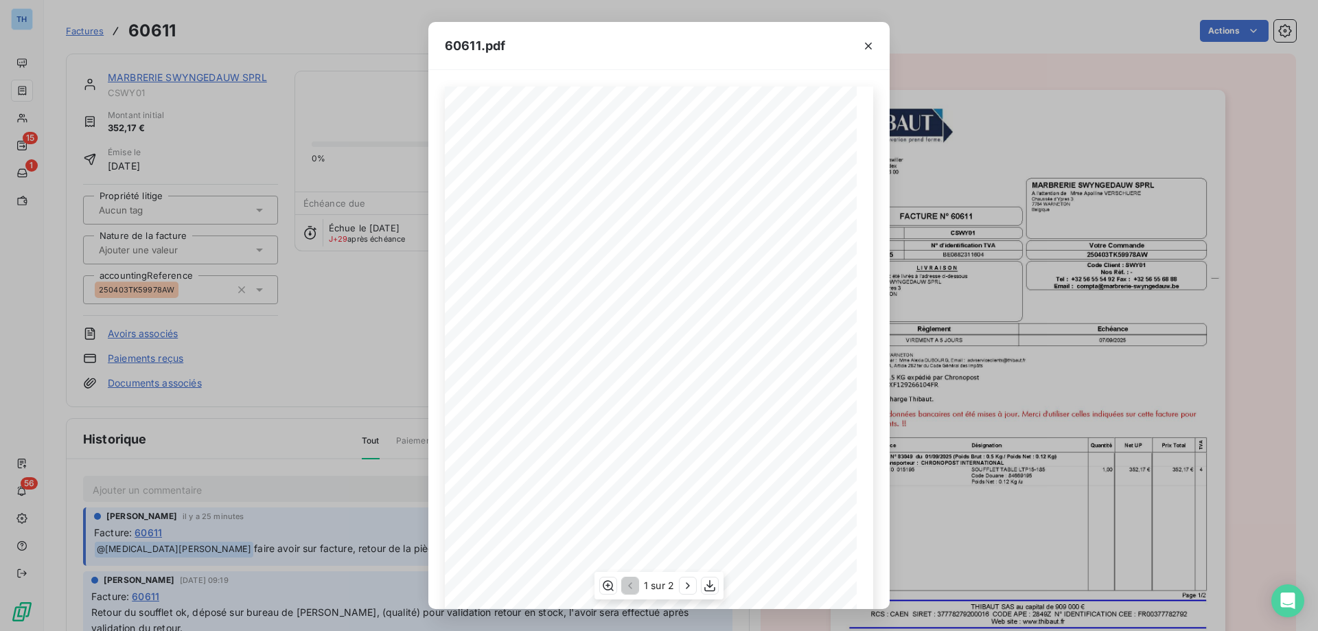
scroll to position [76, 0]
click at [687, 585] on icon "button" at bounding box center [688, 586] width 14 height 14
click at [871, 41] on icon "button" at bounding box center [869, 46] width 14 height 14
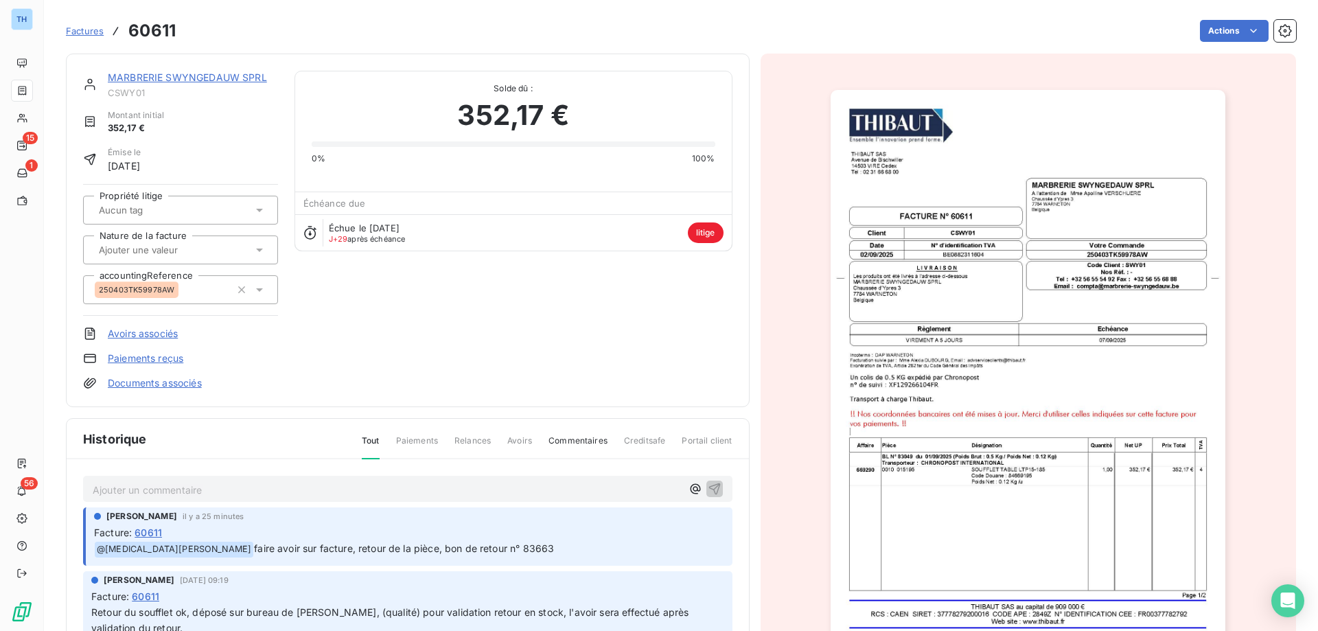
click at [978, 265] on img "button" at bounding box center [1028, 369] width 395 height 559
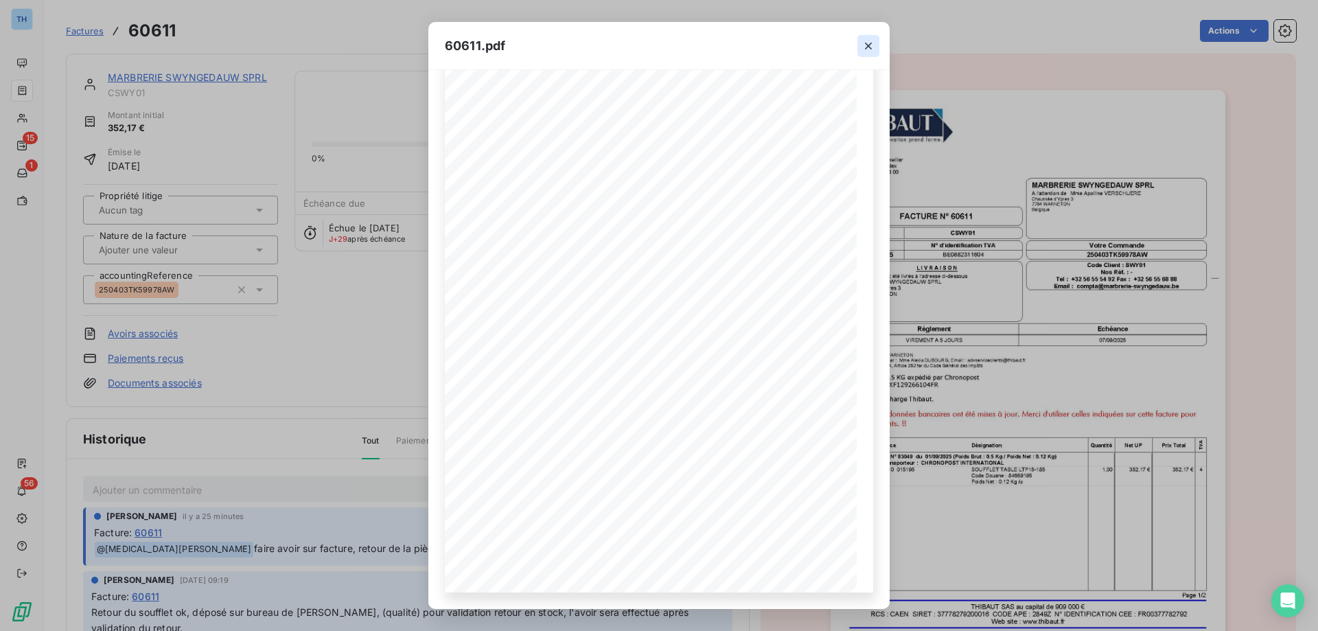
click at [871, 47] on icon "button" at bounding box center [869, 46] width 14 height 14
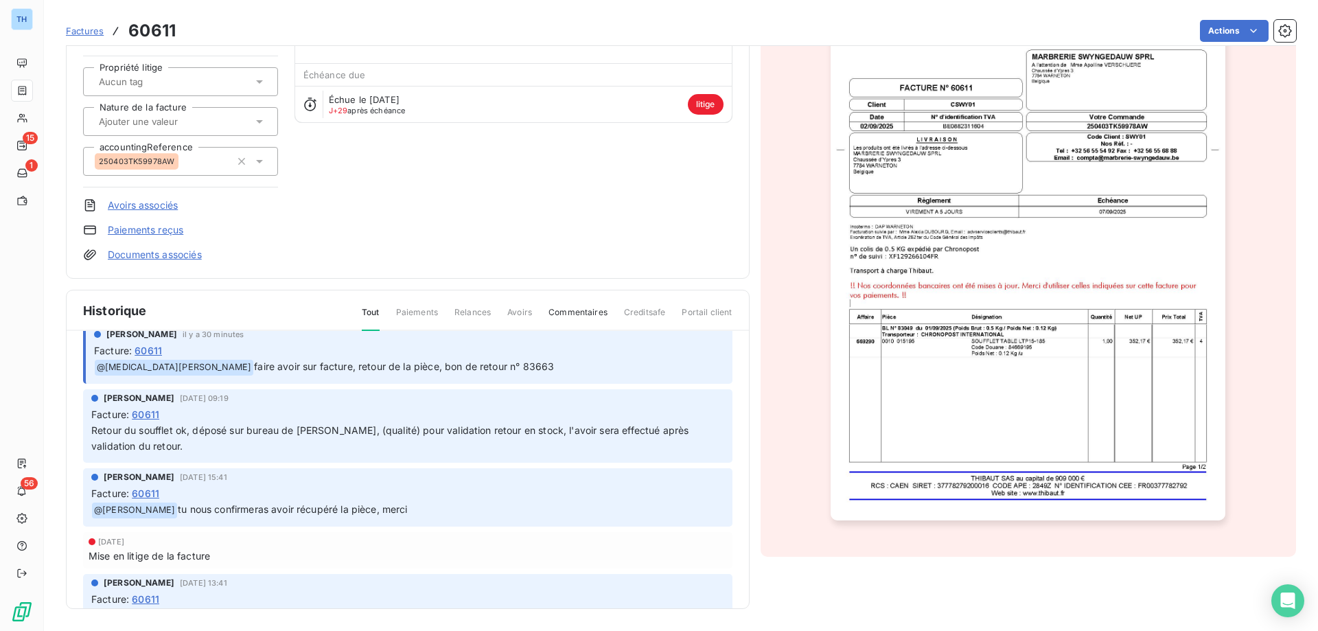
scroll to position [0, 0]
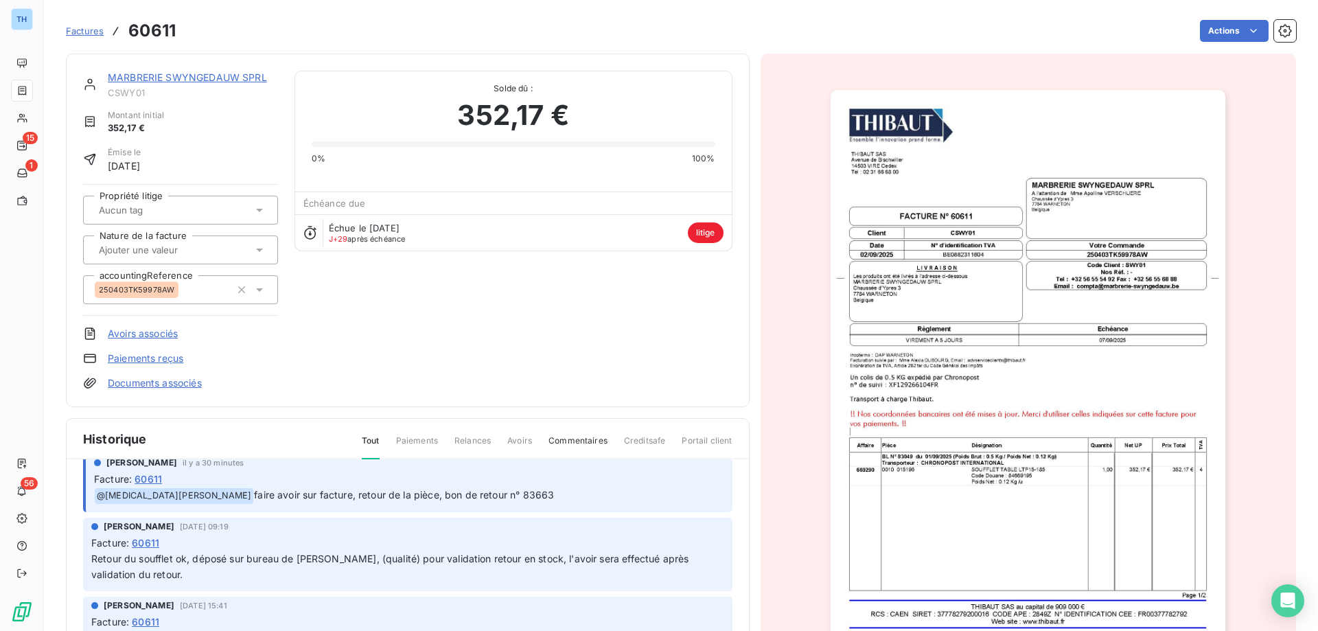
click at [155, 75] on link "MARBRERIE SWYNGEDAUW SPRL" at bounding box center [187, 77] width 159 height 12
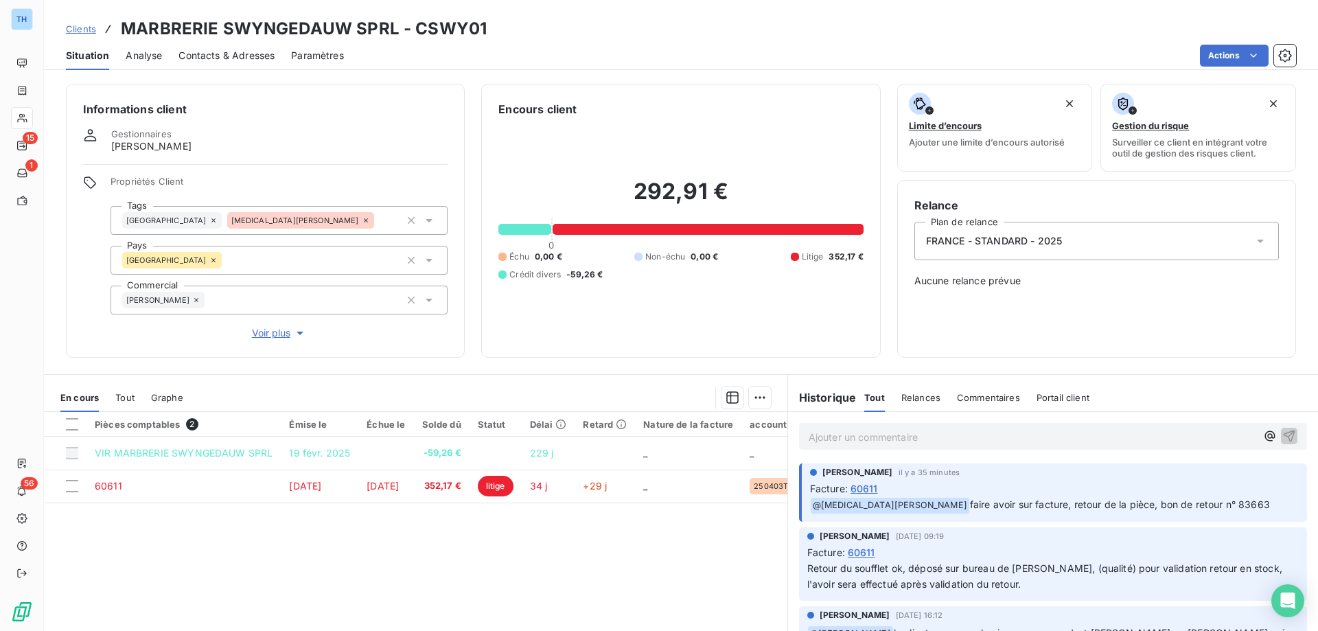
click at [78, 31] on span "Clients" at bounding box center [81, 28] width 30 height 11
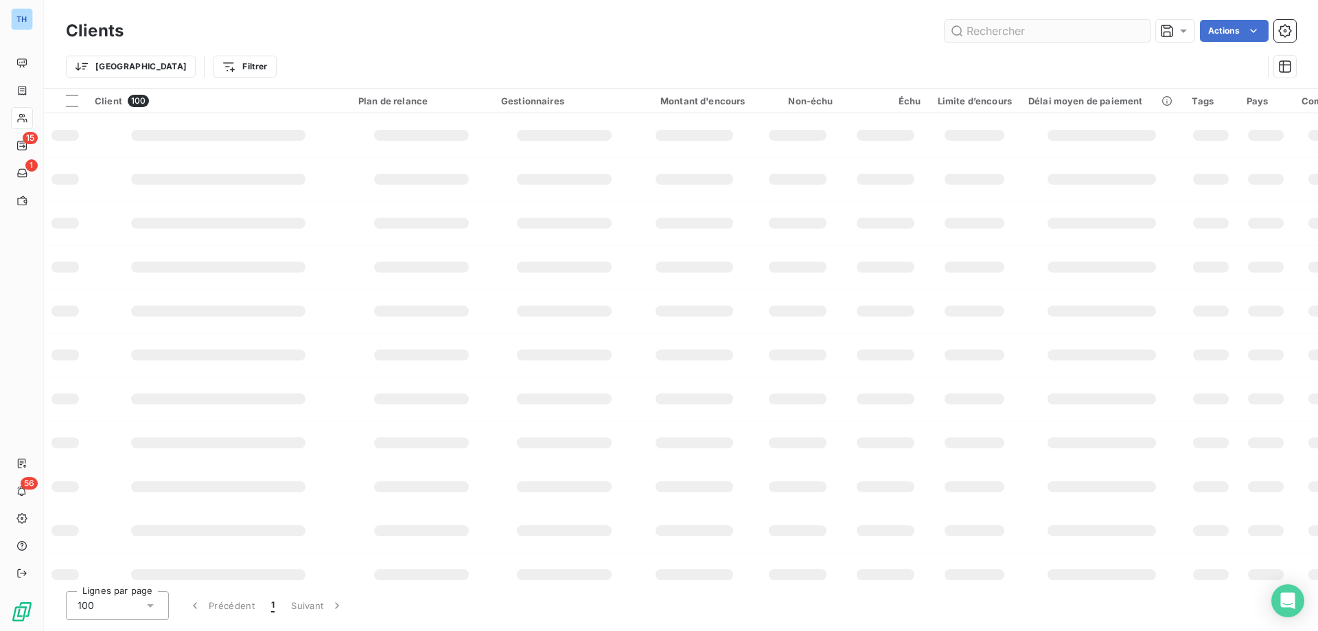
click at [977, 26] on input "text" at bounding box center [1048, 31] width 206 height 22
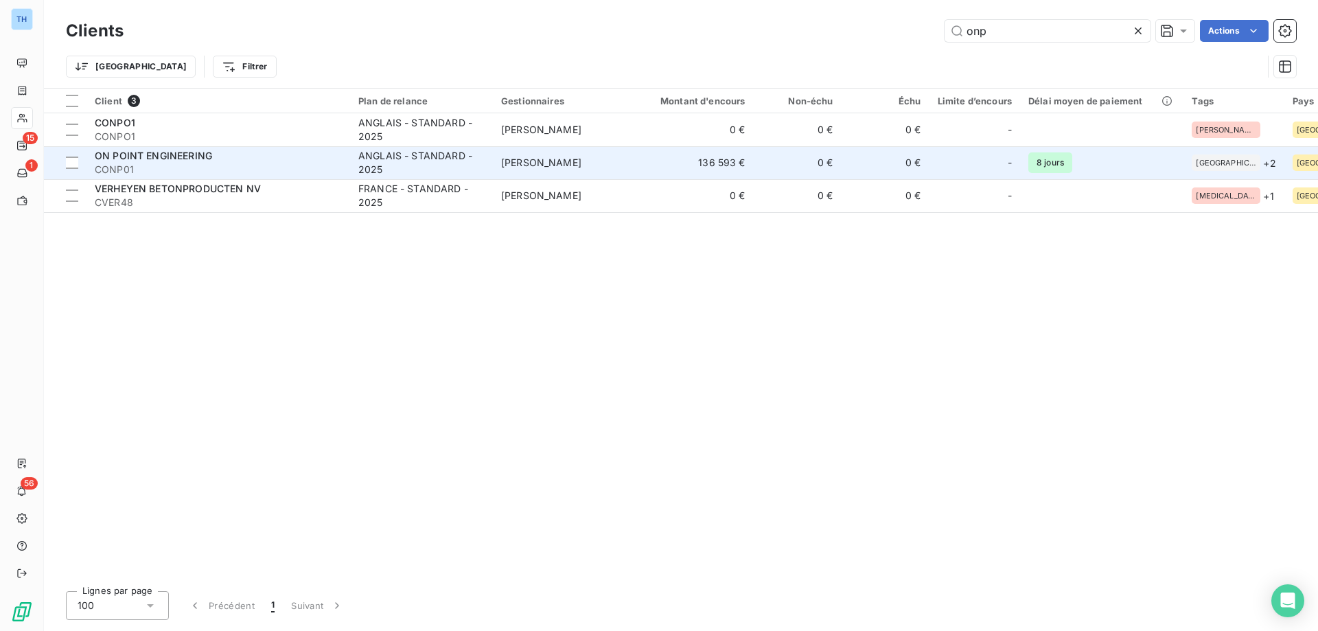
type input "onp"
click at [676, 172] on td "136 593 €" at bounding box center [695, 162] width 118 height 33
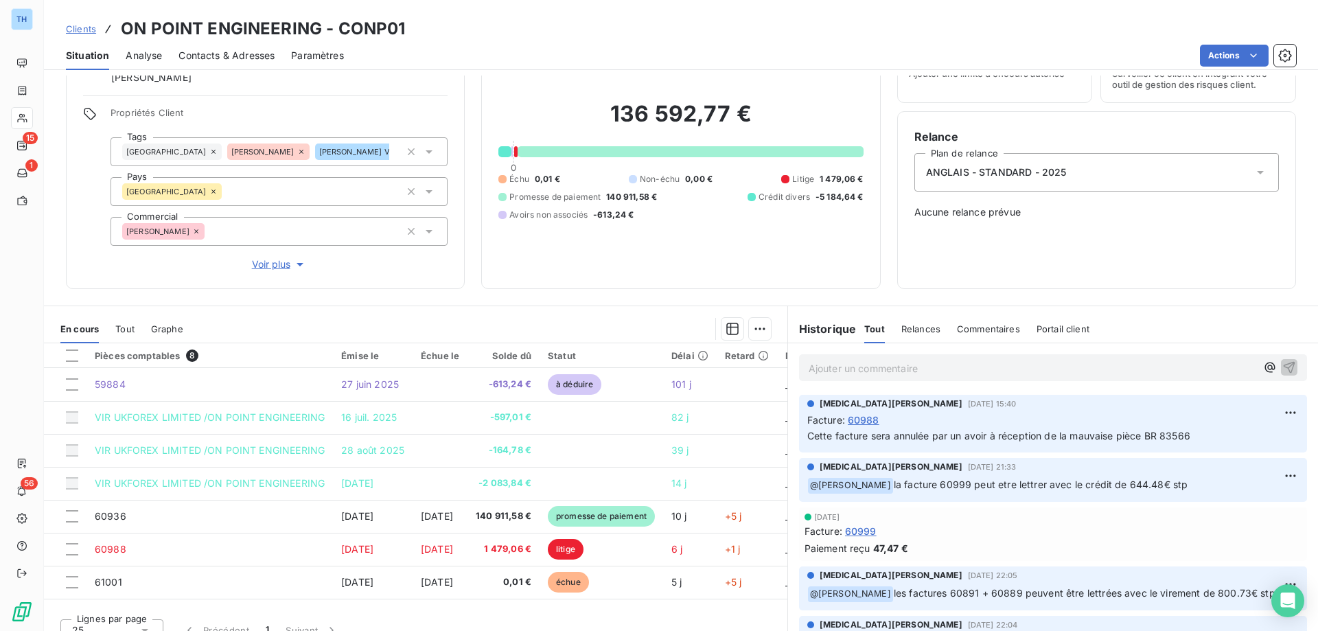
scroll to position [87, 0]
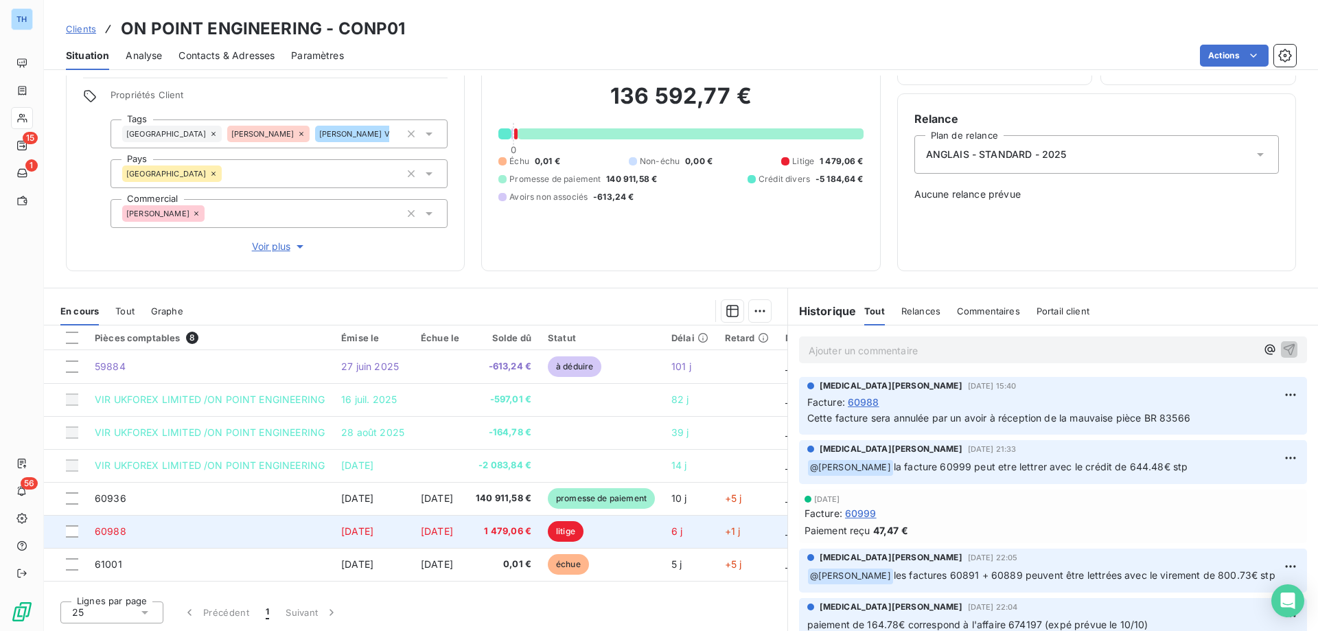
click at [254, 527] on td "60988" at bounding box center [210, 531] width 246 height 33
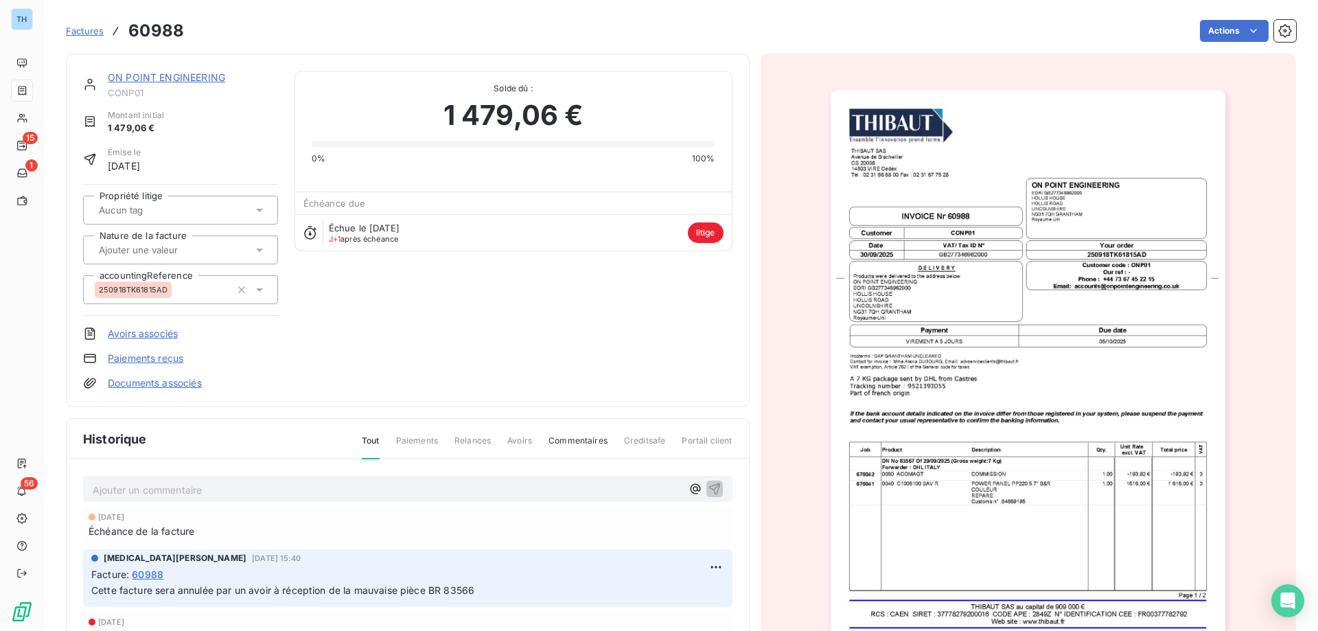
click at [200, 81] on link "ON POINT ENGINEERING" at bounding box center [166, 77] width 117 height 12
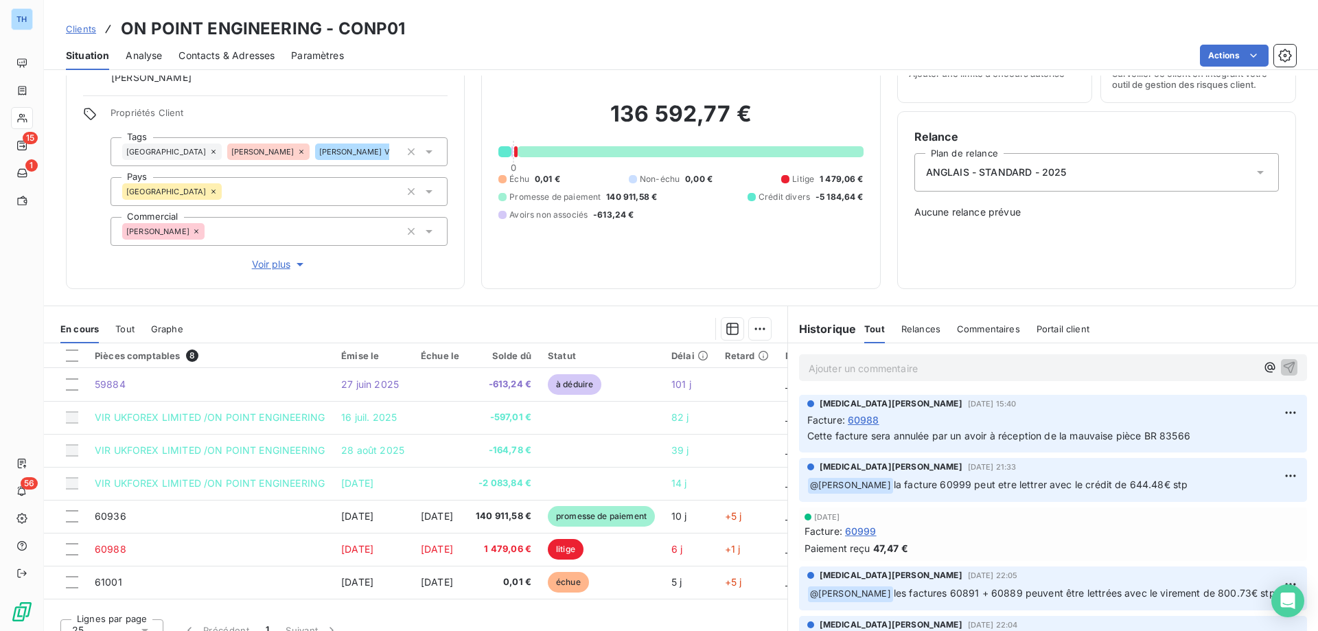
scroll to position [87, 0]
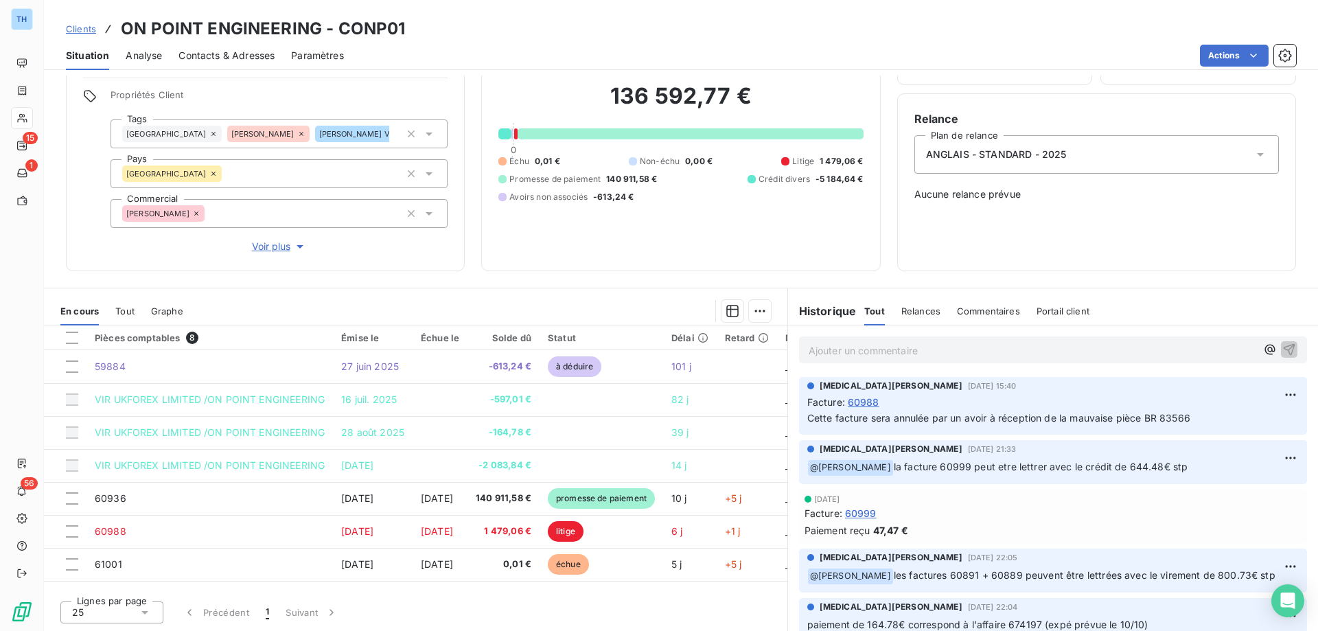
click at [837, 347] on p "Ajouter un commentaire ﻿" at bounding box center [1033, 350] width 448 height 17
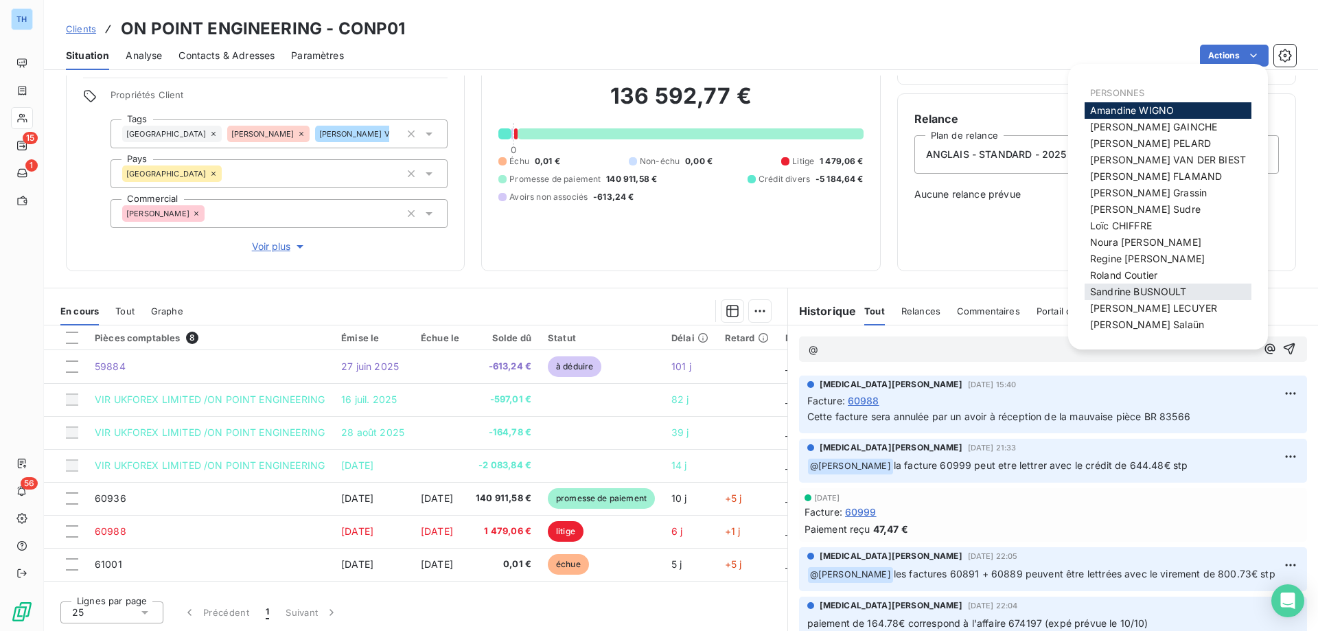
click at [1107, 287] on span "[PERSON_NAME]" at bounding box center [1138, 292] width 97 height 12
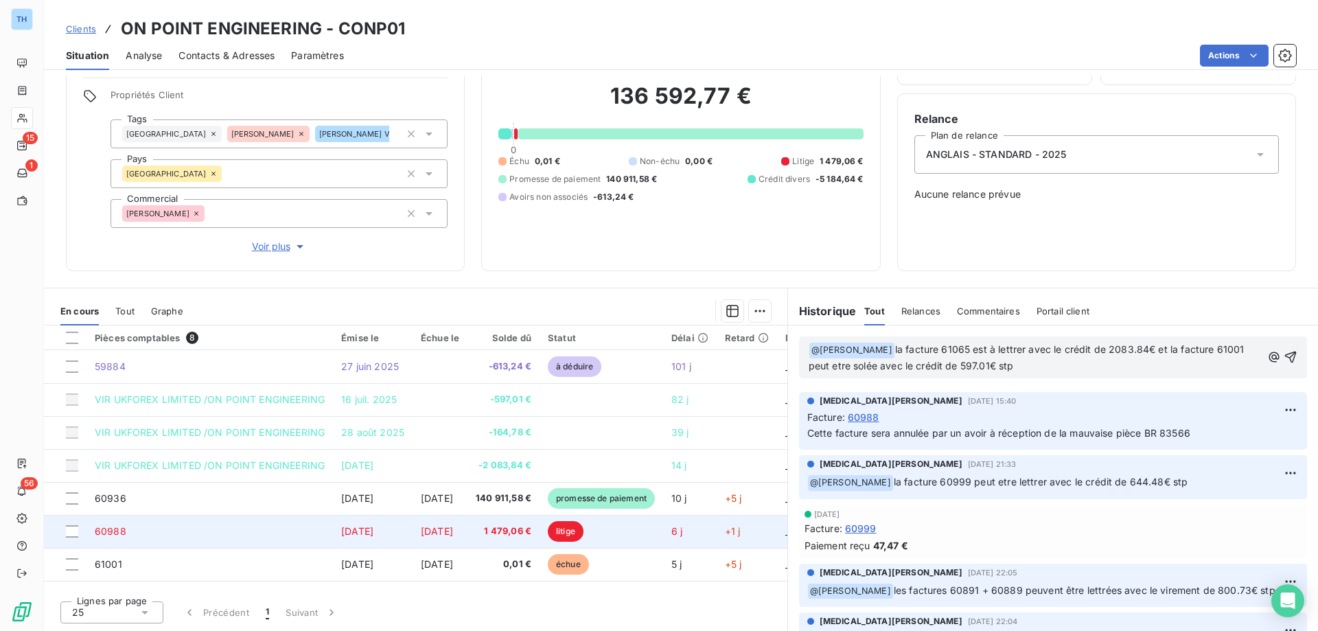
scroll to position [30, 0]
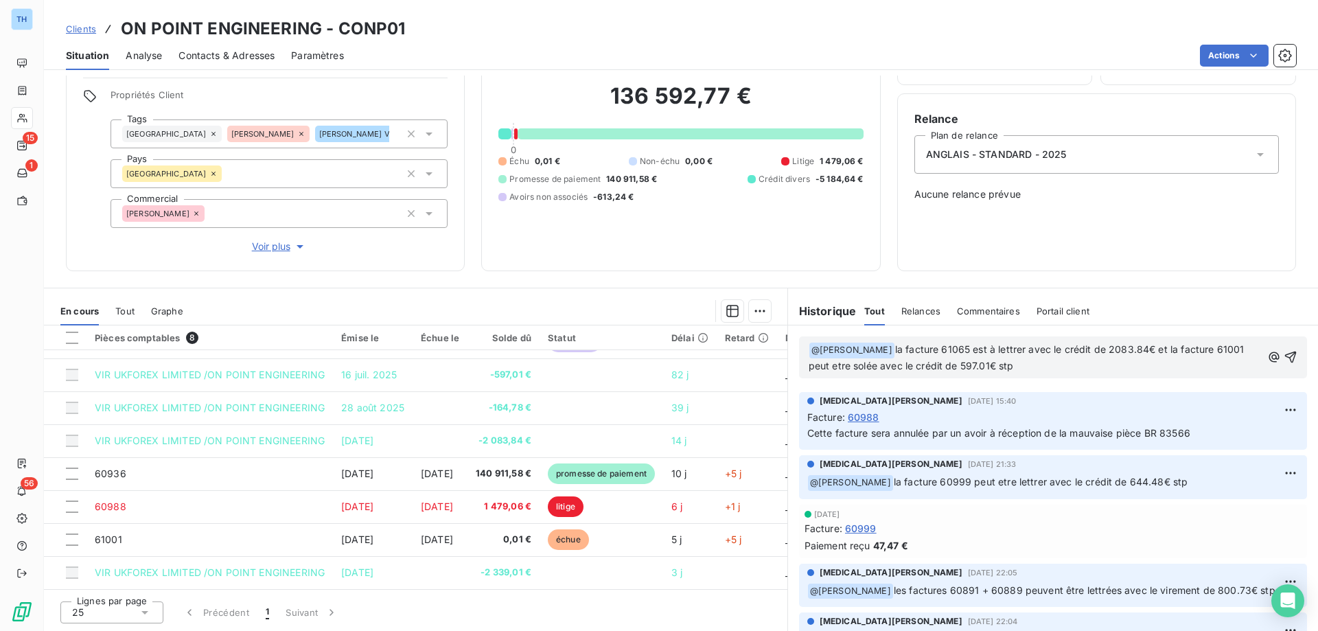
click at [889, 363] on span "la facture 61065 est à lettrer avec le crédit de 2083.84€ et la facture 61001 p…" at bounding box center [1028, 357] width 439 height 28
click at [1070, 364] on p "﻿ @ [PERSON_NAME] ﻿ la facture 61065 est à lettrer avec le crédit de 2083.84€ e…" at bounding box center [1035, 358] width 453 height 32
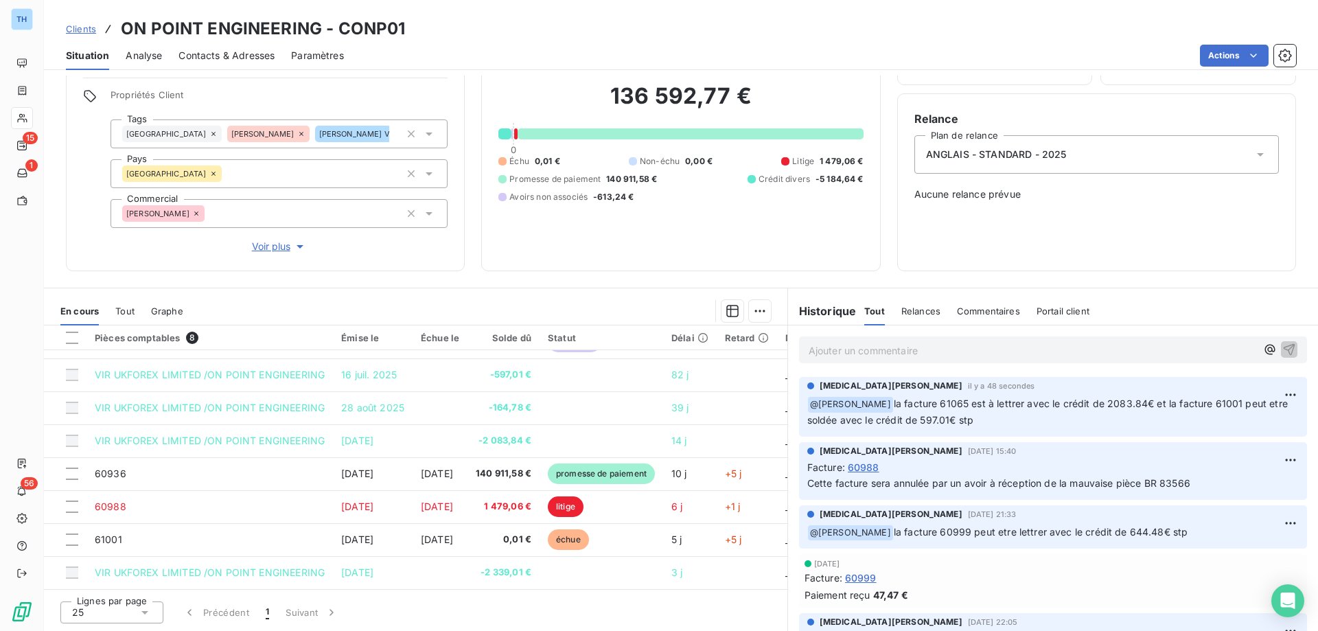
click at [80, 32] on span "Clients" at bounding box center [81, 28] width 30 height 11
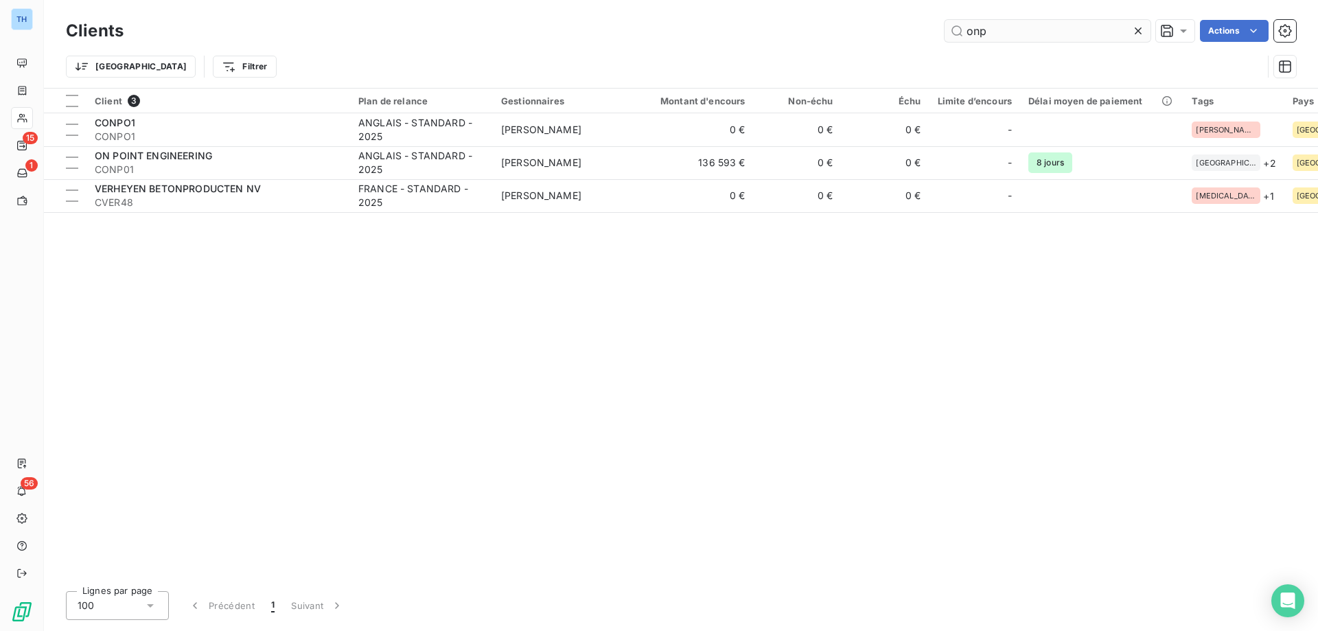
click at [1005, 33] on input "onp" at bounding box center [1048, 31] width 206 height 22
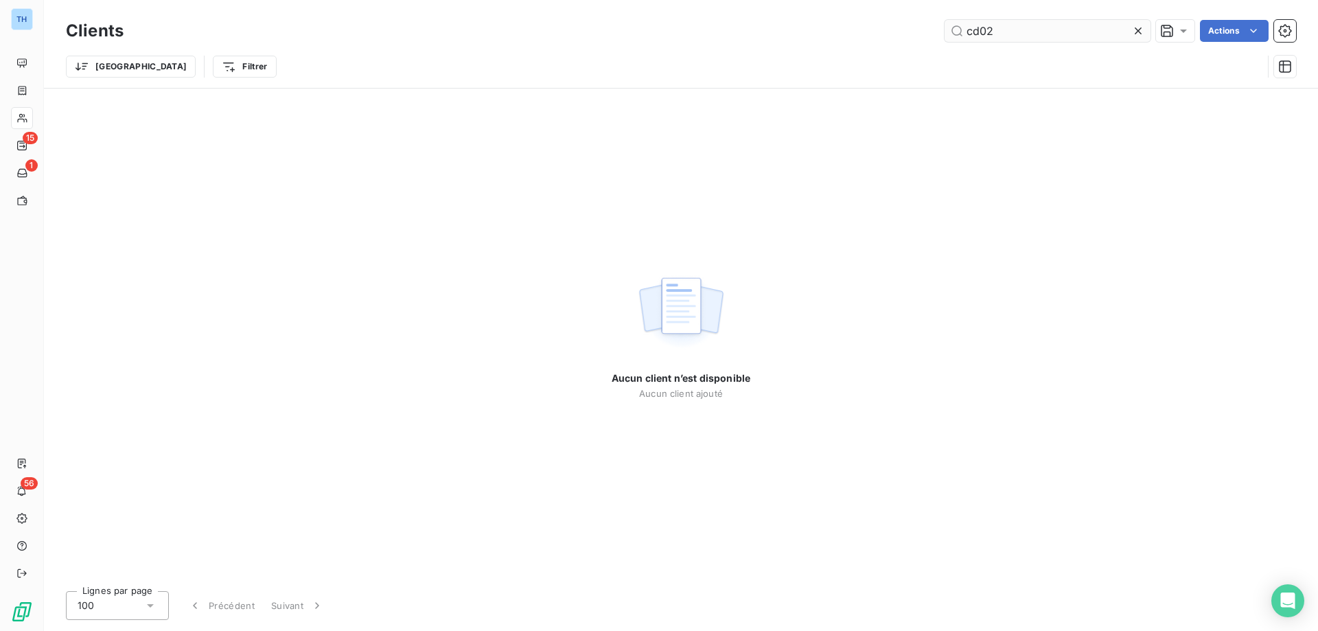
click at [980, 34] on input "cd02" at bounding box center [1048, 31] width 206 height 22
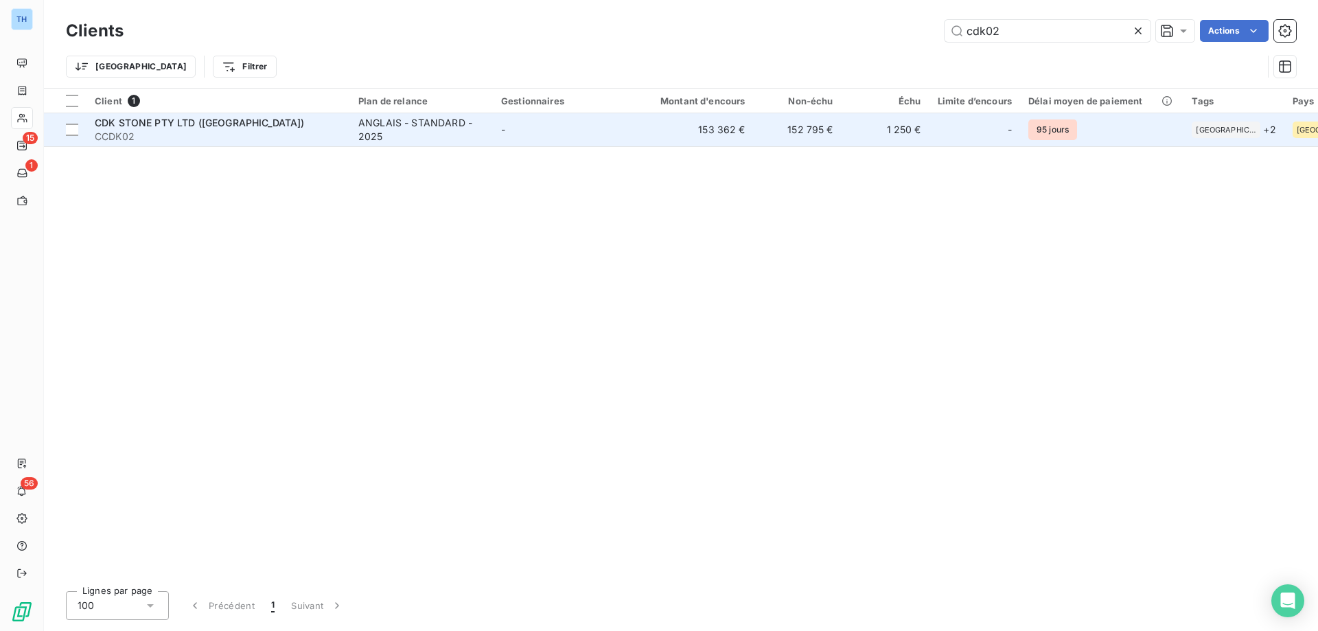
type input "cdk02"
click at [270, 130] on span "CCDK02" at bounding box center [218, 137] width 247 height 14
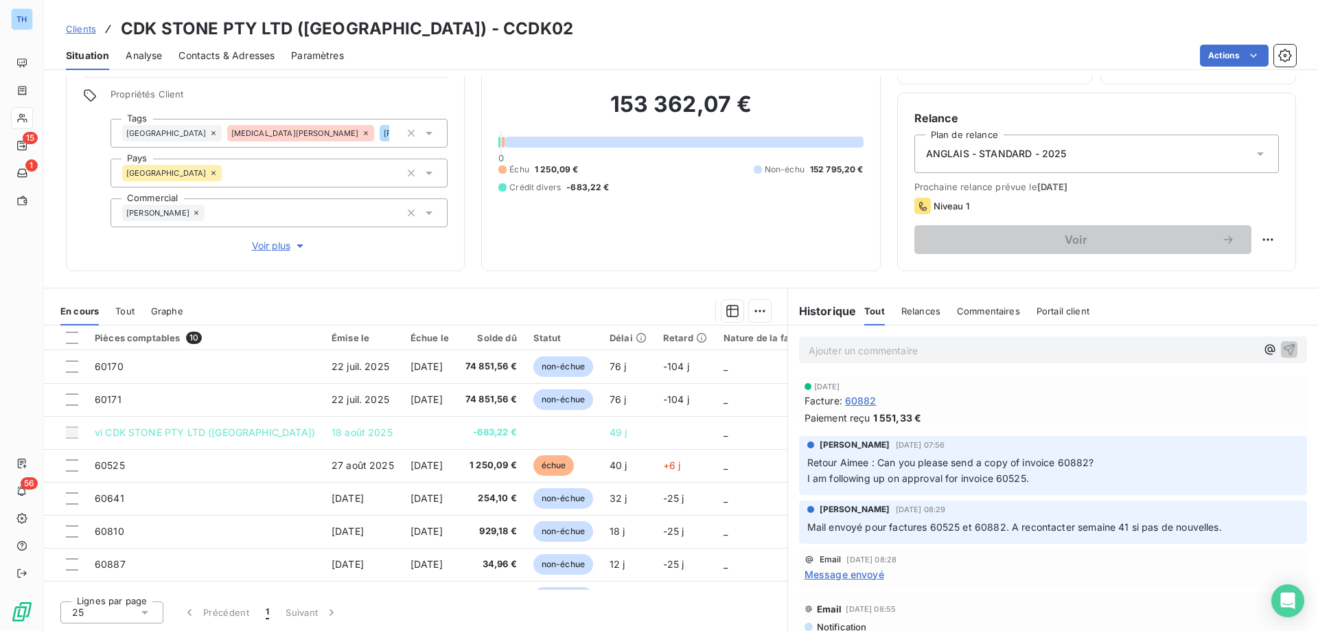
click at [88, 30] on span "Clients" at bounding box center [81, 28] width 30 height 11
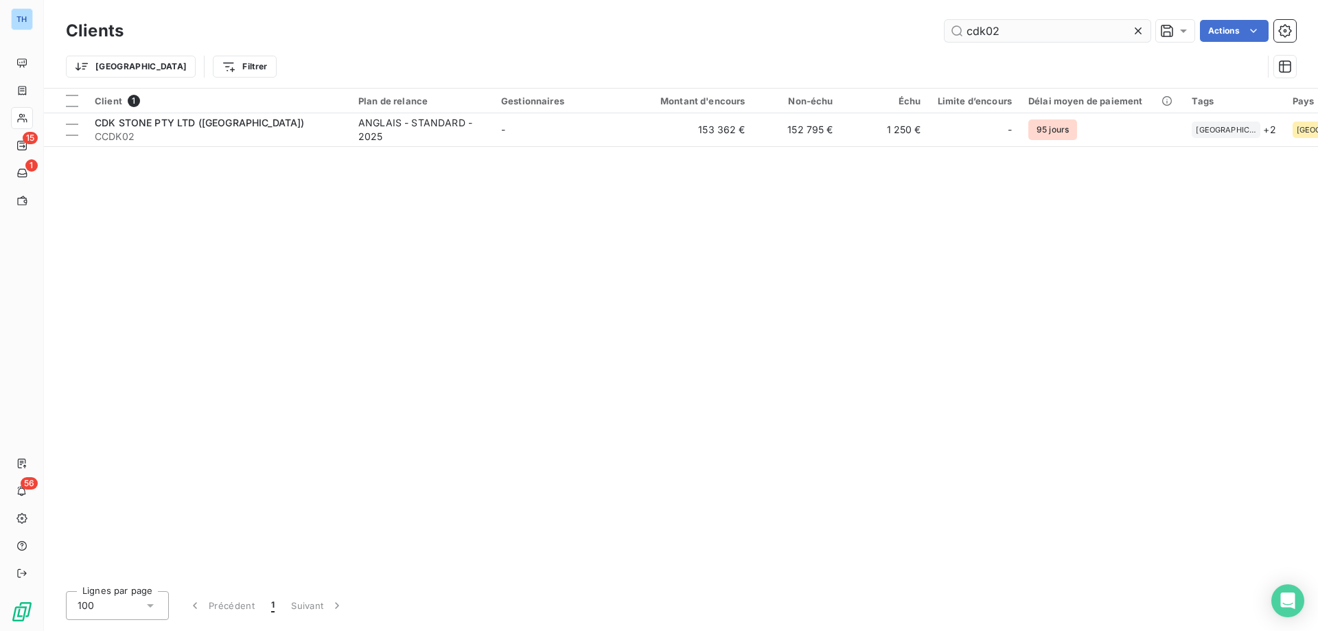
click at [1024, 33] on input "cdk02" at bounding box center [1048, 31] width 206 height 22
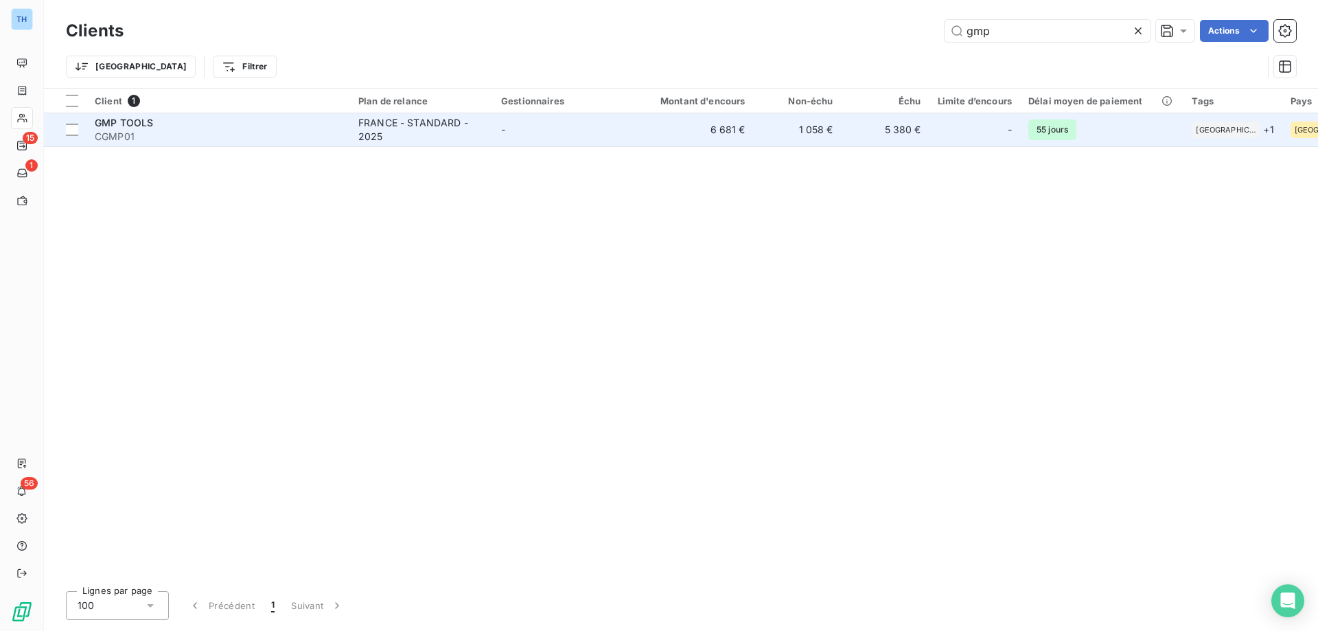
type input "gmp"
click at [263, 133] on span "CGMP01" at bounding box center [218, 137] width 247 height 14
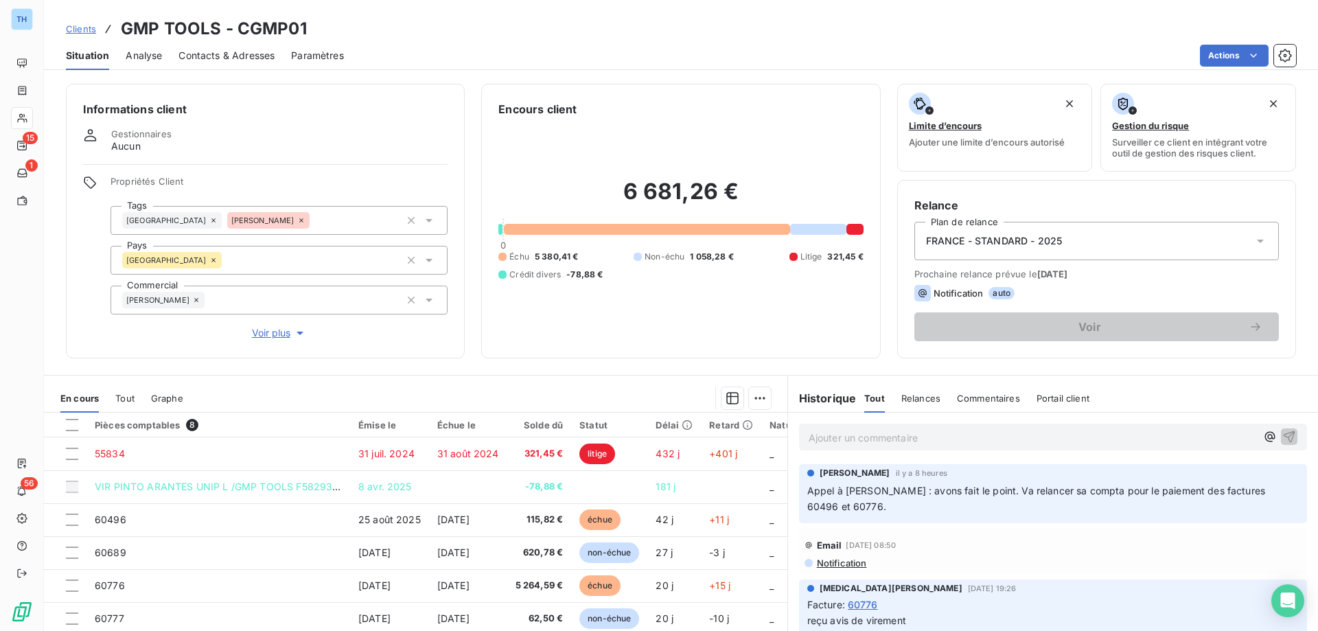
click at [78, 30] on span "Clients" at bounding box center [81, 28] width 30 height 11
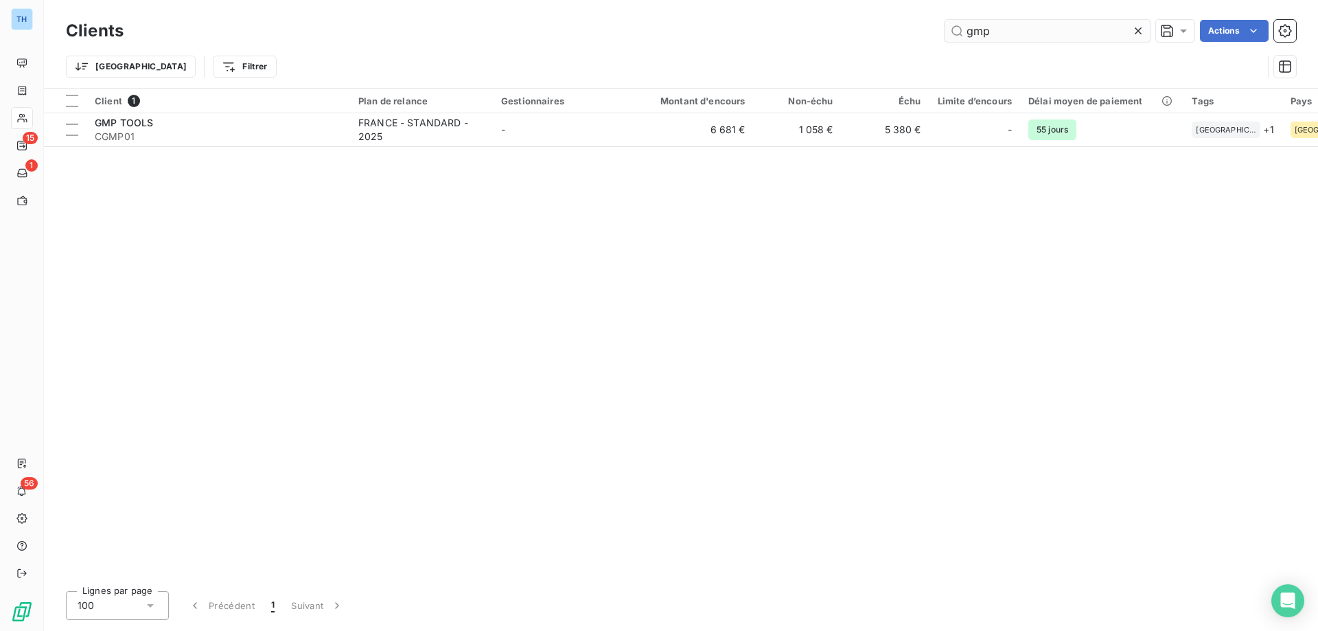
click at [1000, 34] on input "gmp" at bounding box center [1048, 31] width 206 height 22
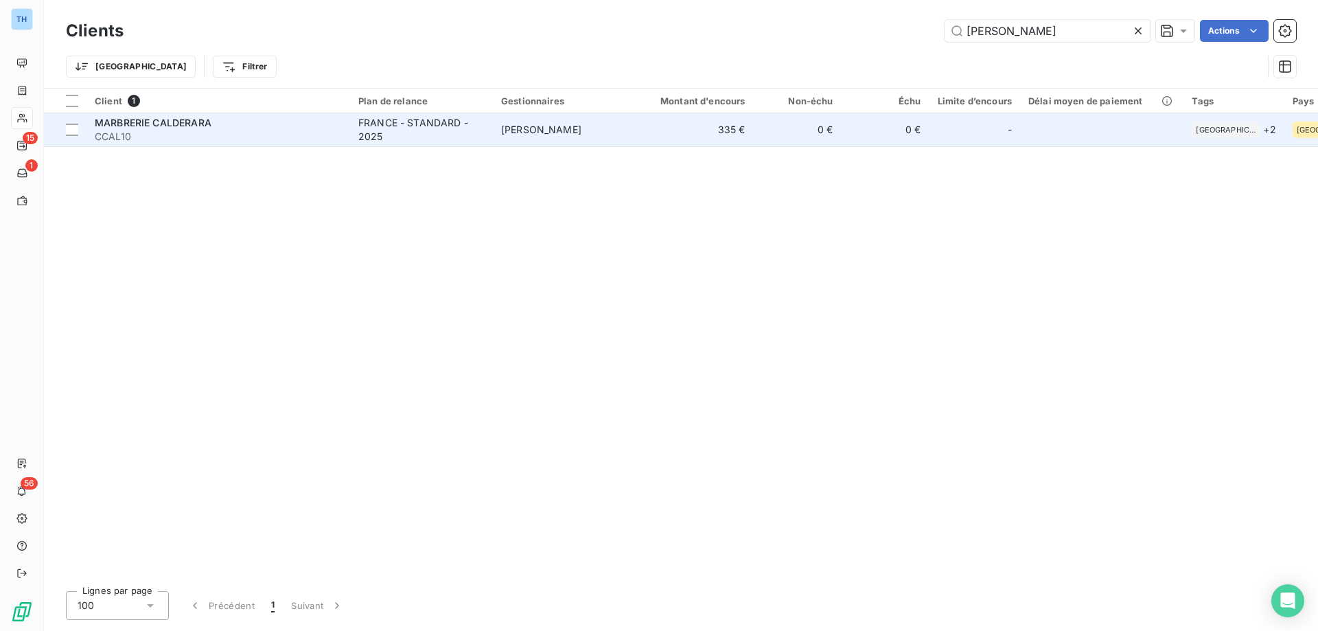
type input "[PERSON_NAME]"
click at [324, 130] on span "CCAL10" at bounding box center [218, 137] width 247 height 14
